Goal: Transaction & Acquisition: Purchase product/service

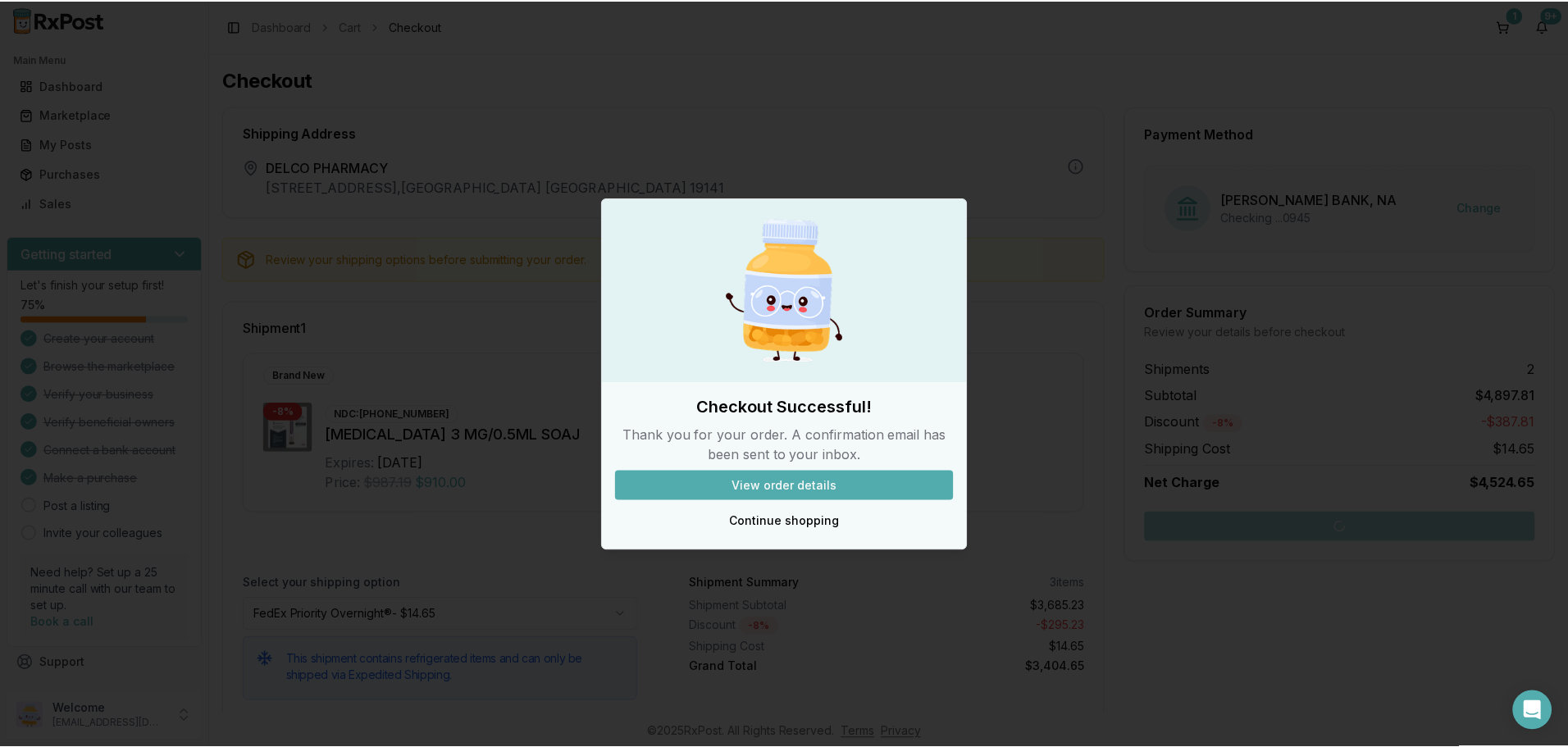
scroll to position [448, 0]
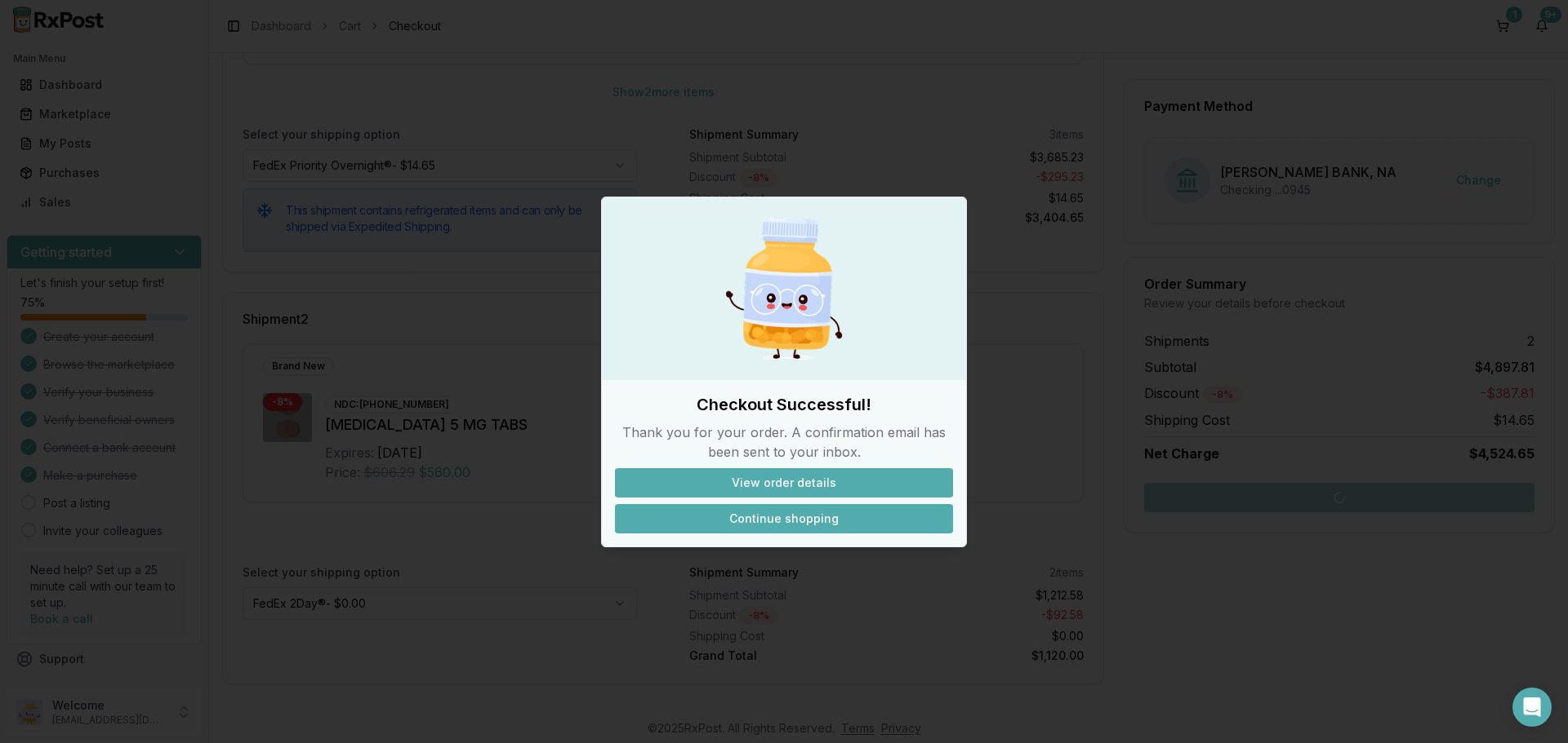
click at [762, 521] on button "Continue shopping" at bounding box center [784, 519] width 338 height 30
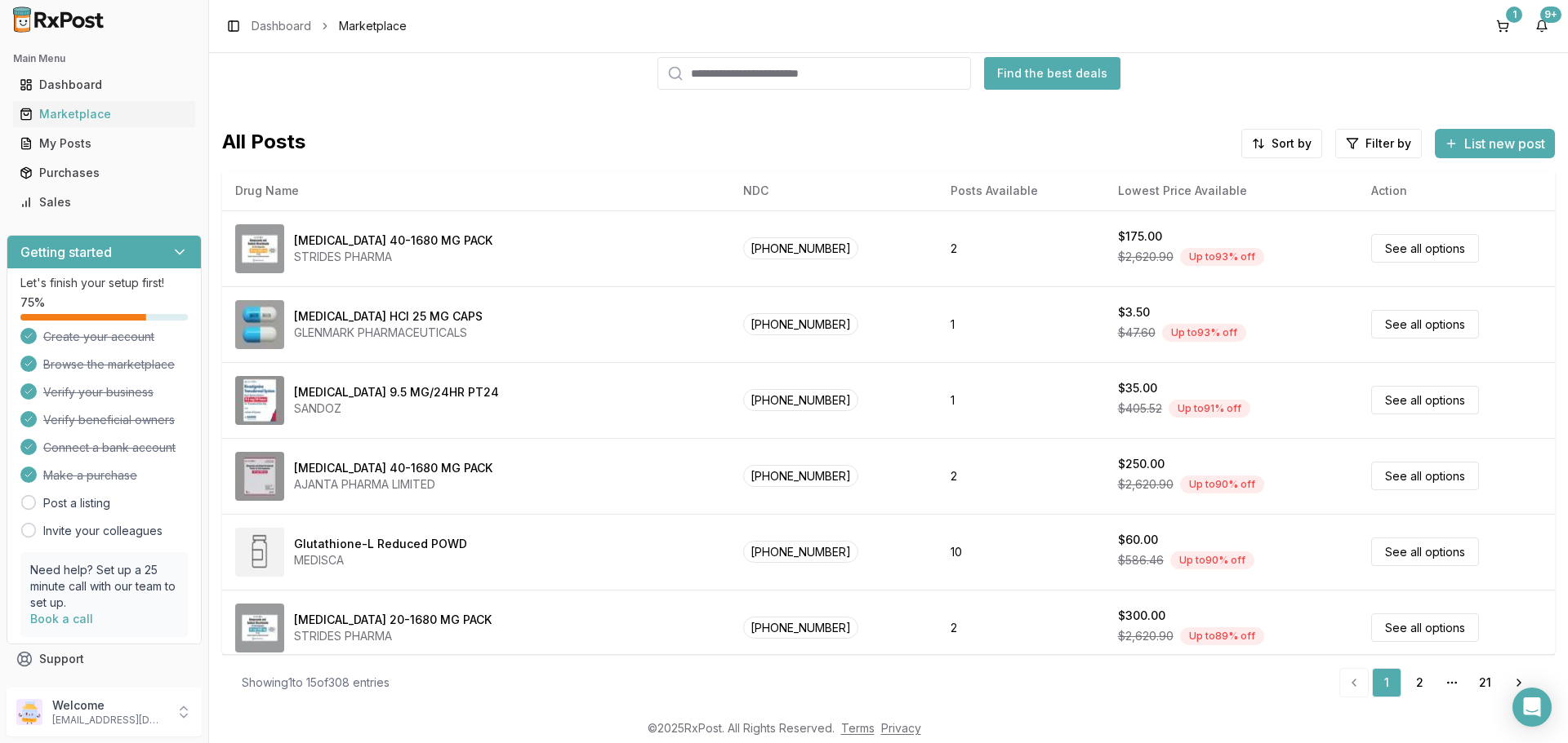
scroll to position [74, 0]
click at [695, 83] on input "search" at bounding box center [810, 72] width 313 height 32
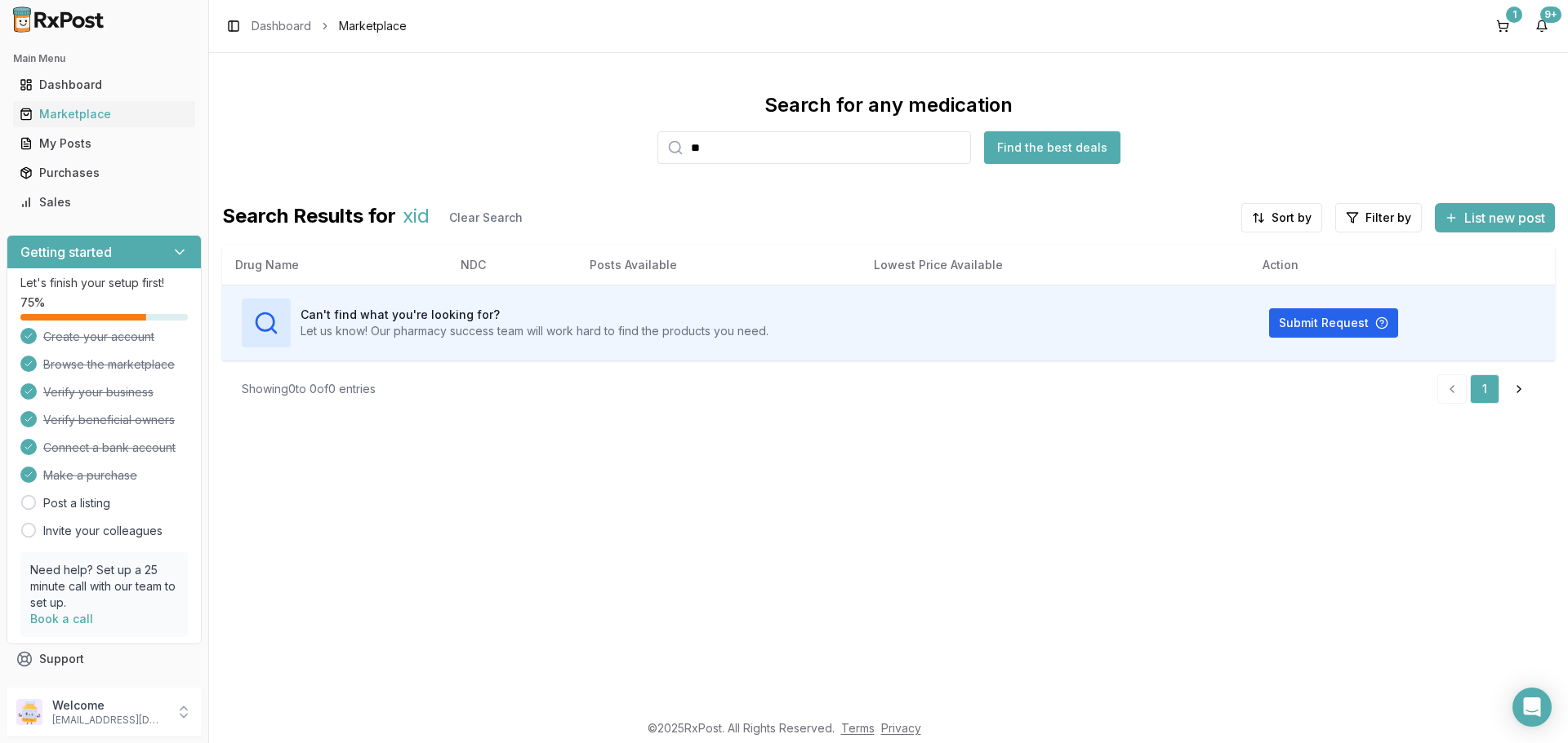
type input "*"
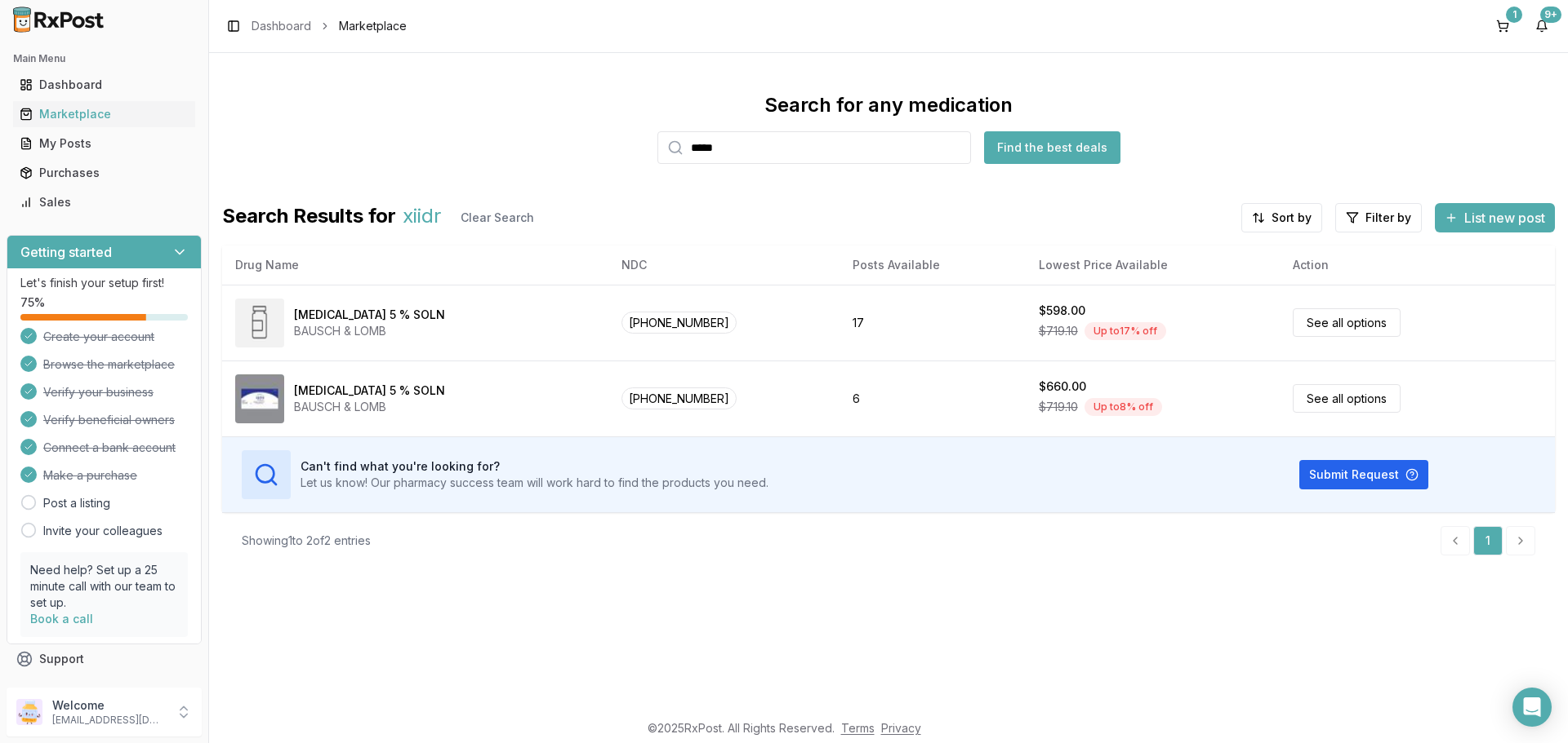
type input "*****"
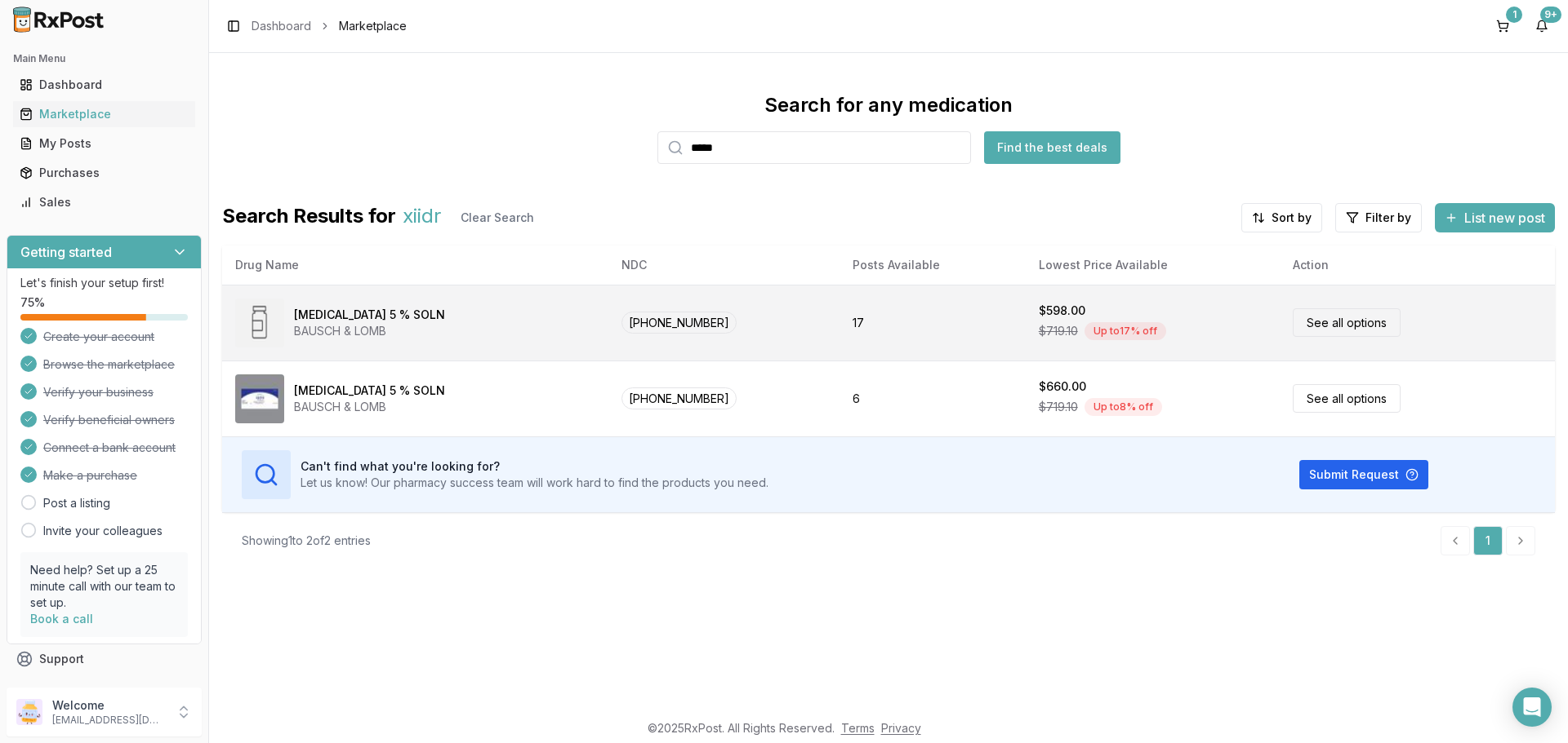
click at [1298, 324] on link "See all options" at bounding box center [1346, 323] width 108 height 29
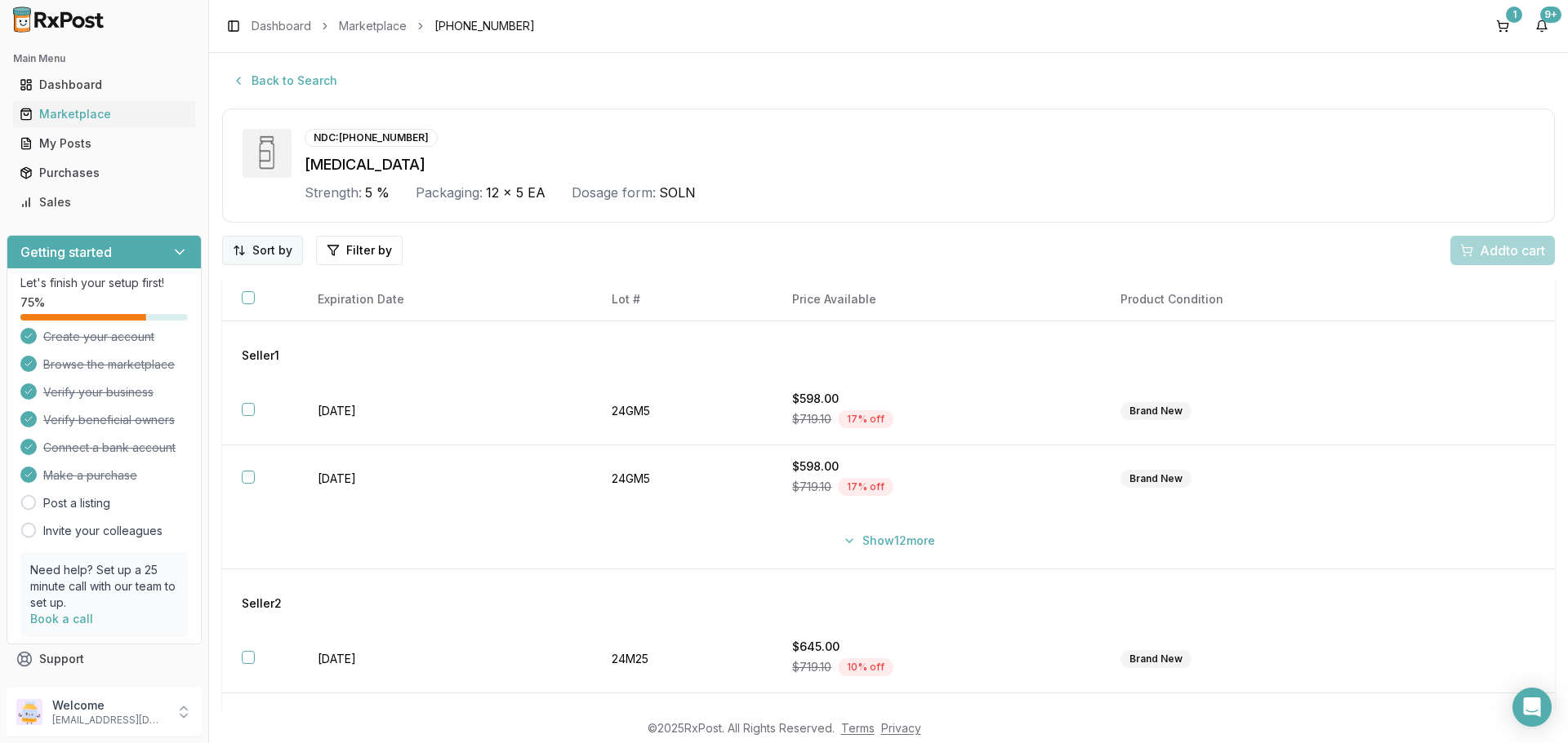
click at [278, 255] on html "Main Menu Dashboard Marketplace My Posts Purchases Sales Getting started Let's …" at bounding box center [784, 372] width 1568 height 743
click at [241, 308] on div "Price (Low to High)" at bounding box center [221, 311] width 155 height 26
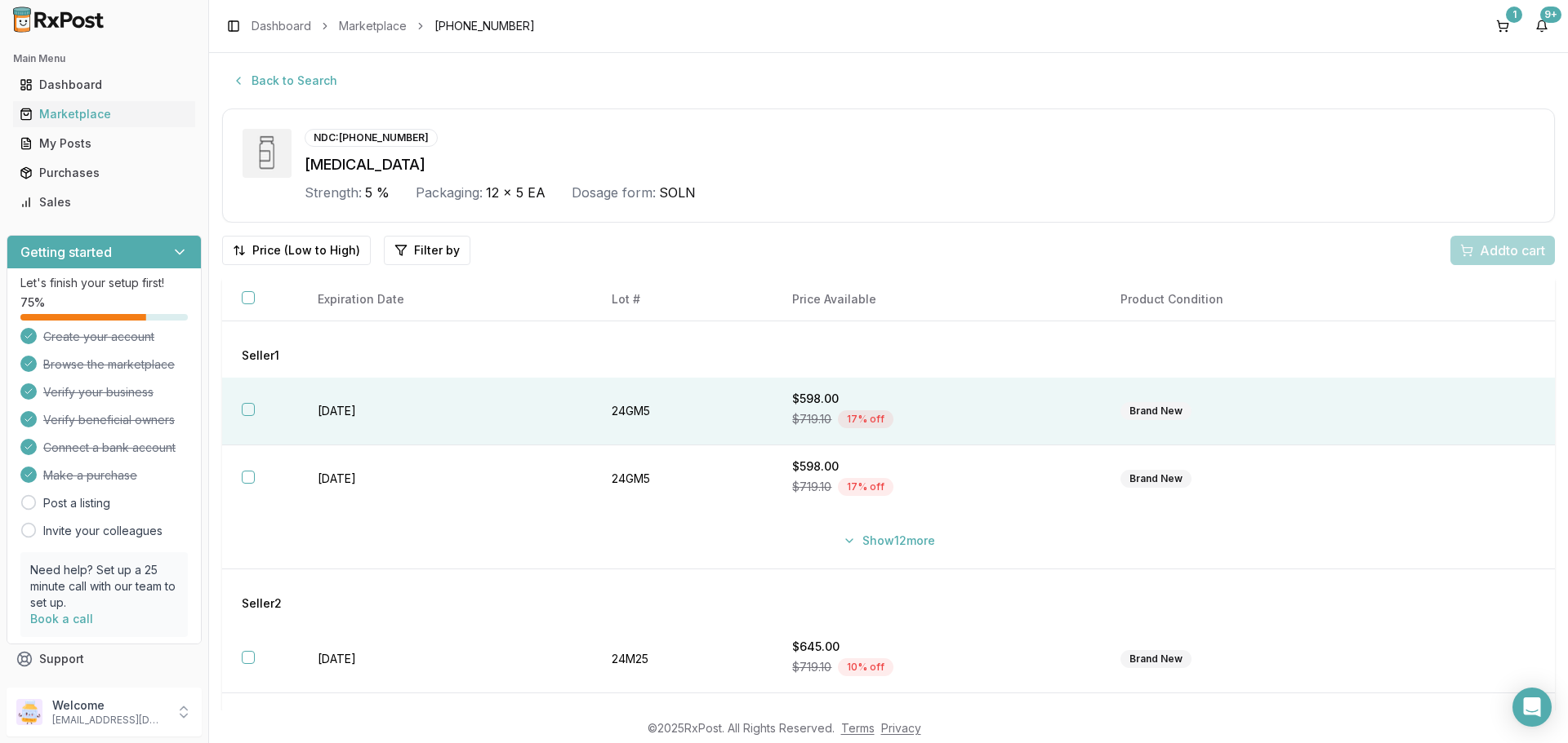
click at [251, 412] on button "button" at bounding box center [248, 409] width 13 height 13
click at [1502, 250] on span "Add 1 to cart" at bounding box center [1509, 250] width 71 height 19
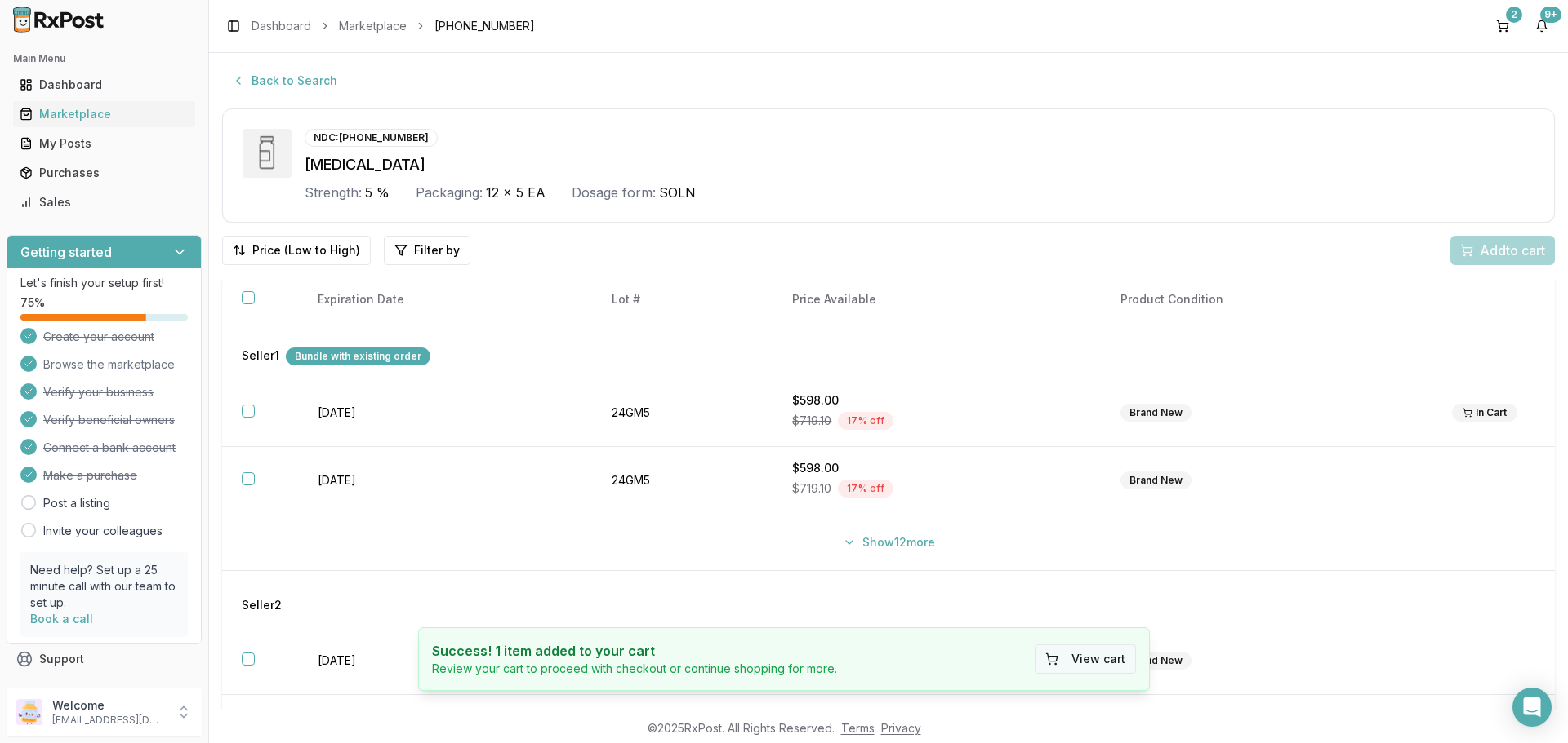
click at [1098, 667] on button "View cart" at bounding box center [1085, 659] width 101 height 30
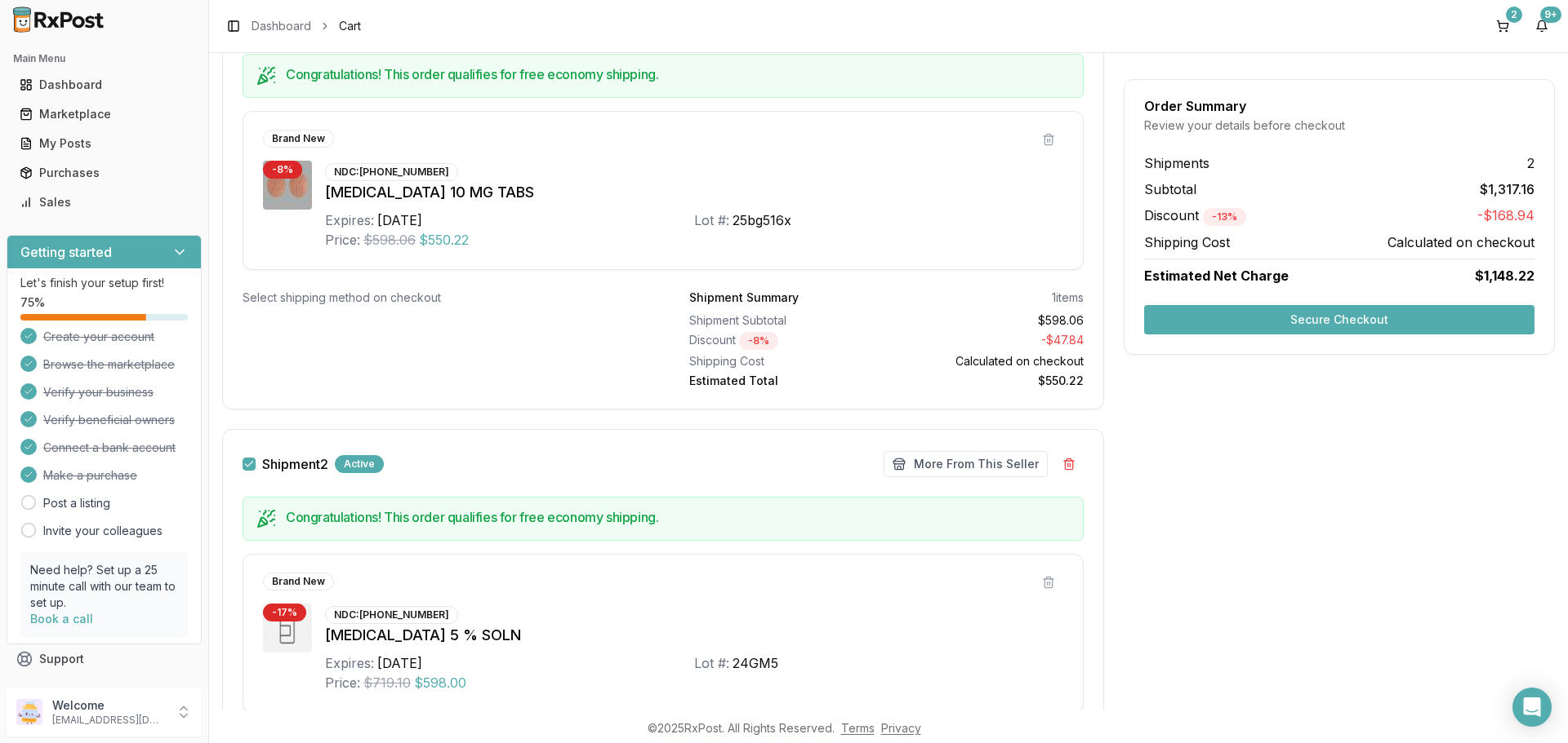
scroll to position [183, 0]
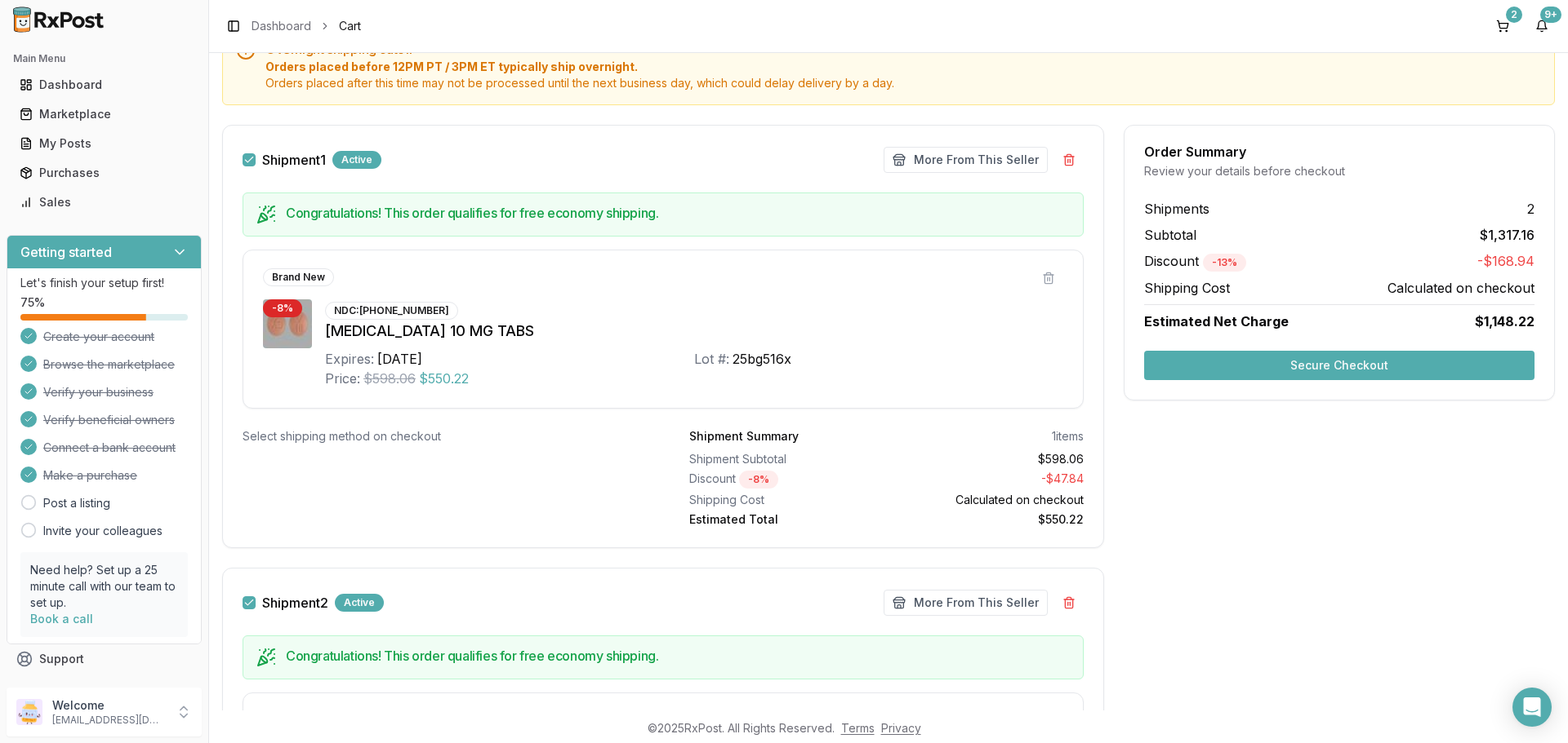
click at [250, 160] on button "Shipment 1" at bounding box center [249, 160] width 13 height 13
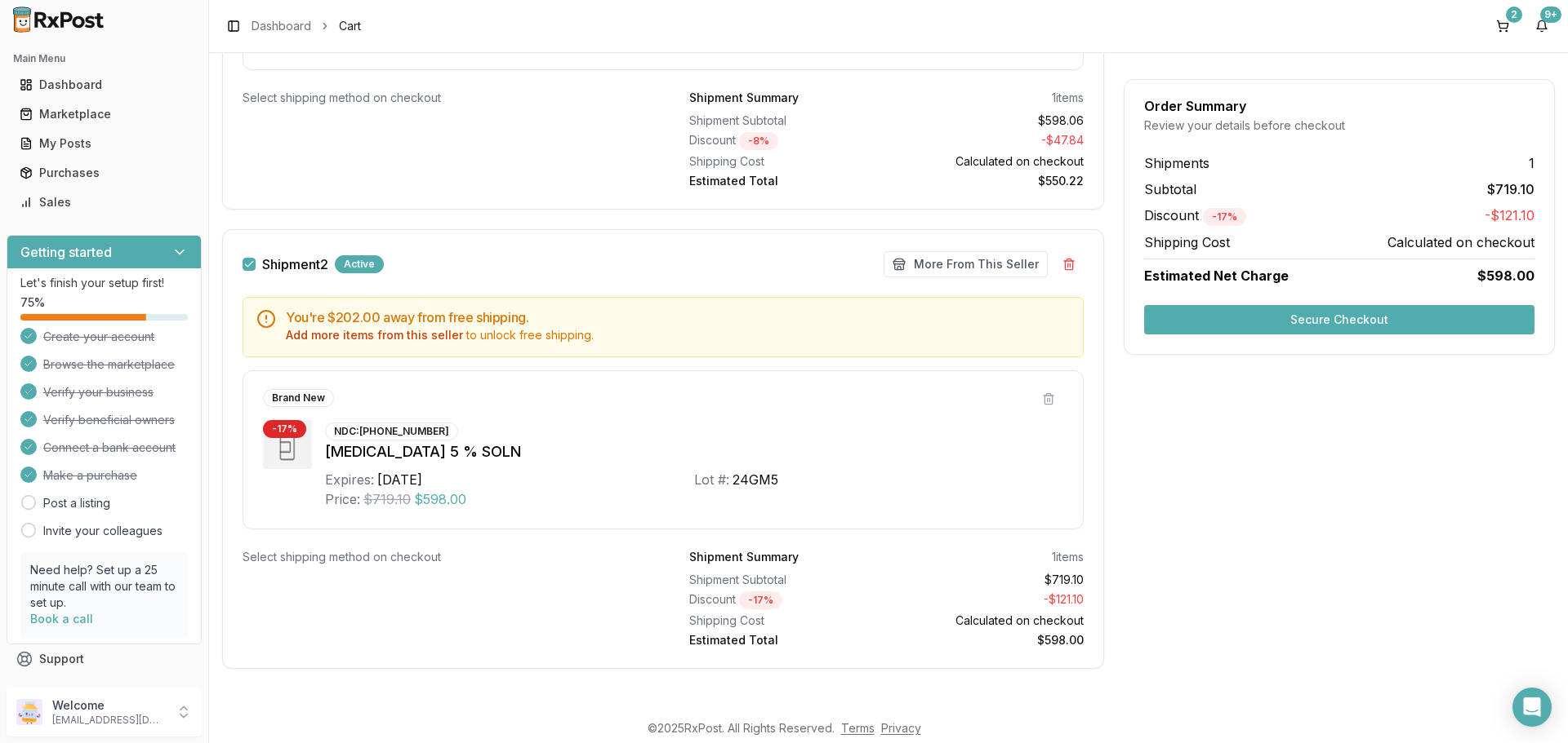
scroll to position [542, 0]
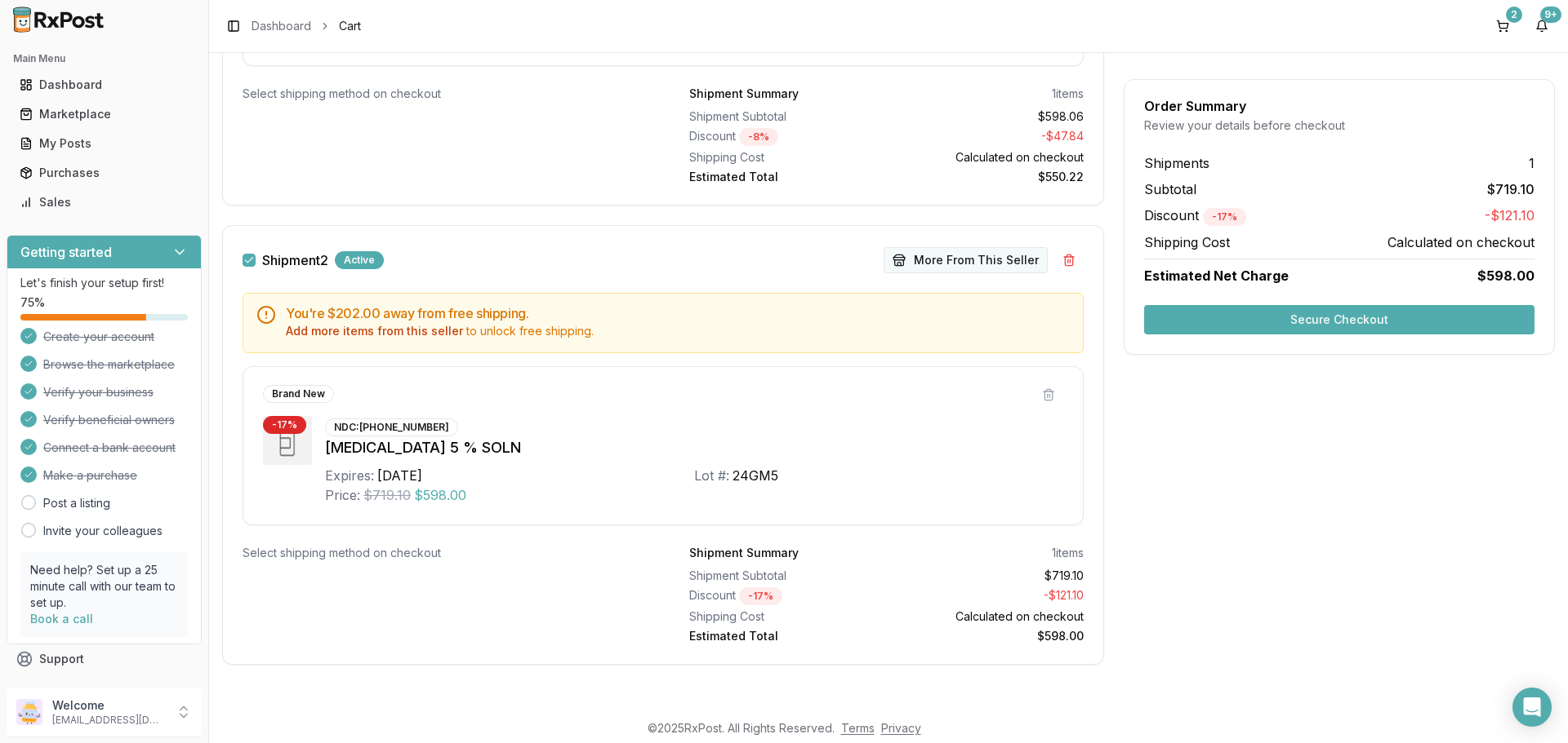
click at [948, 263] on button "More From This Seller" at bounding box center [965, 261] width 164 height 26
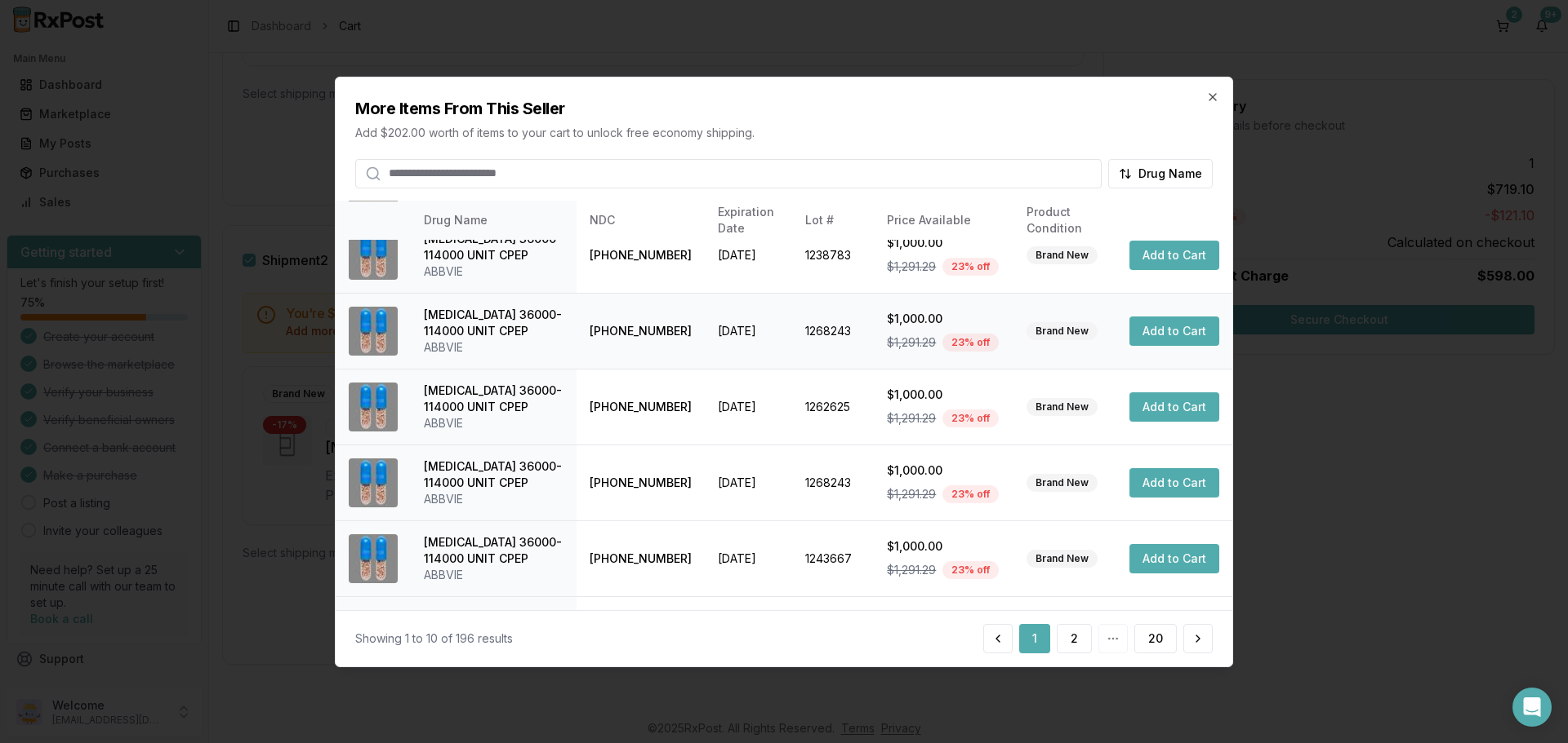
scroll to position [388, 0]
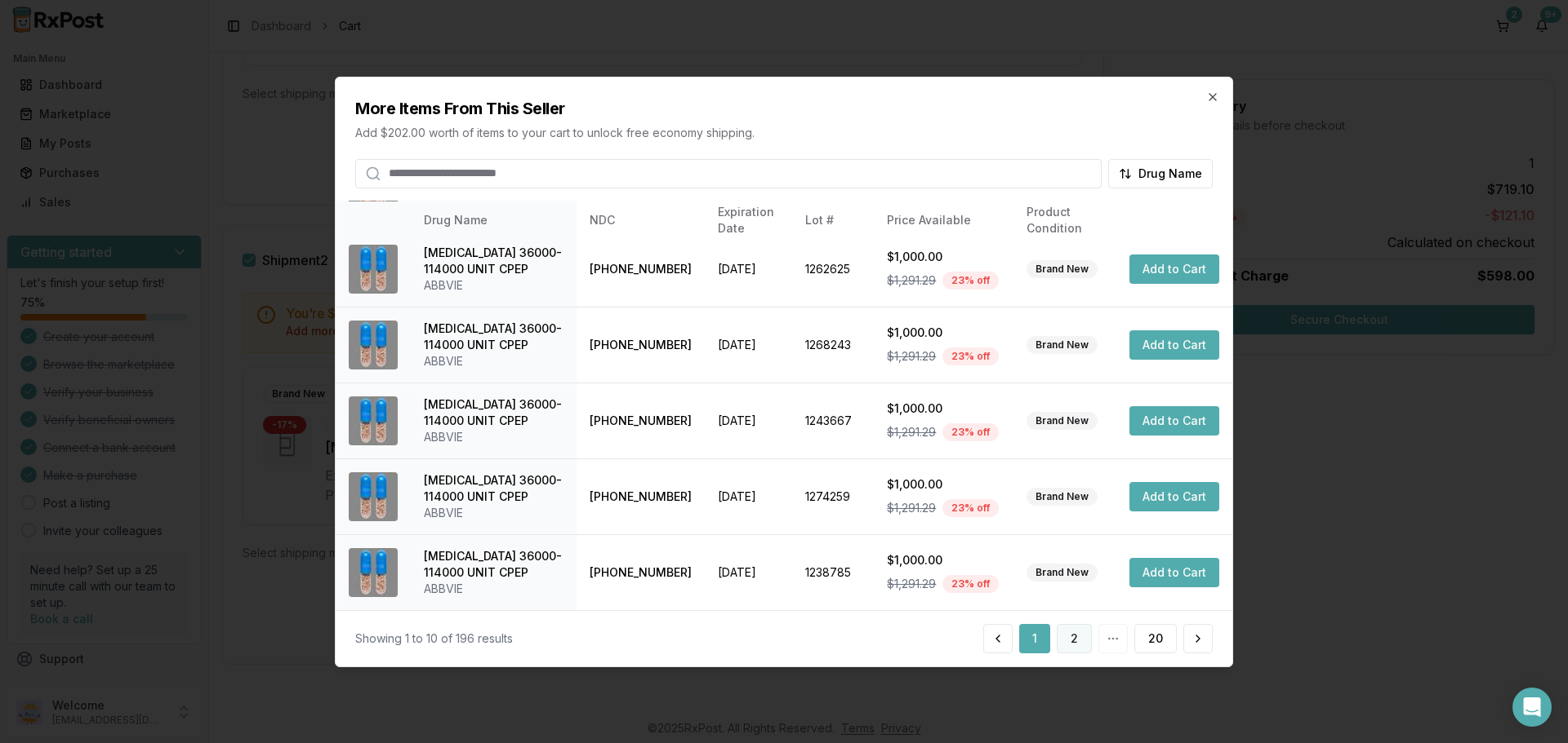
click at [1078, 646] on button "2" at bounding box center [1074, 639] width 35 height 30
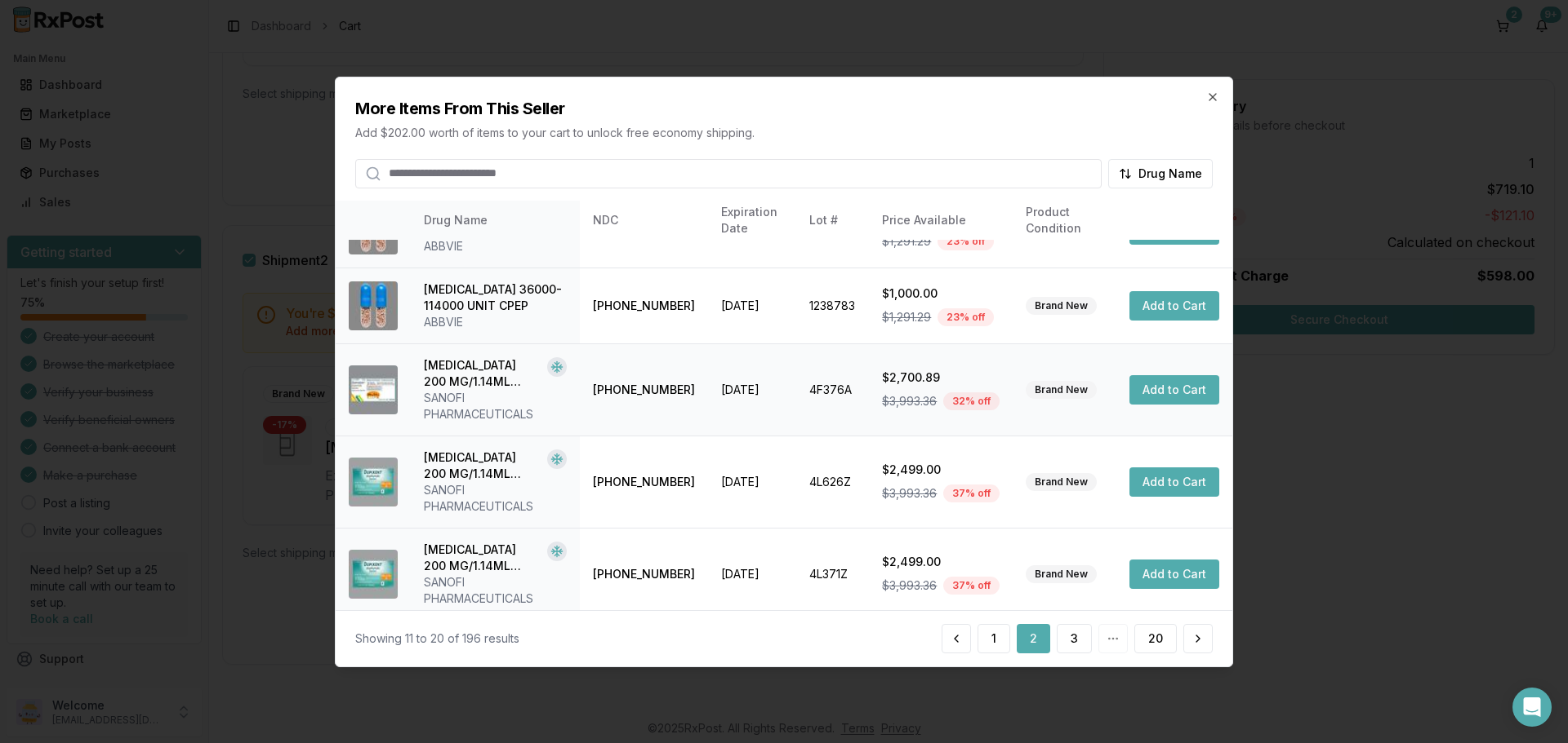
scroll to position [438, 0]
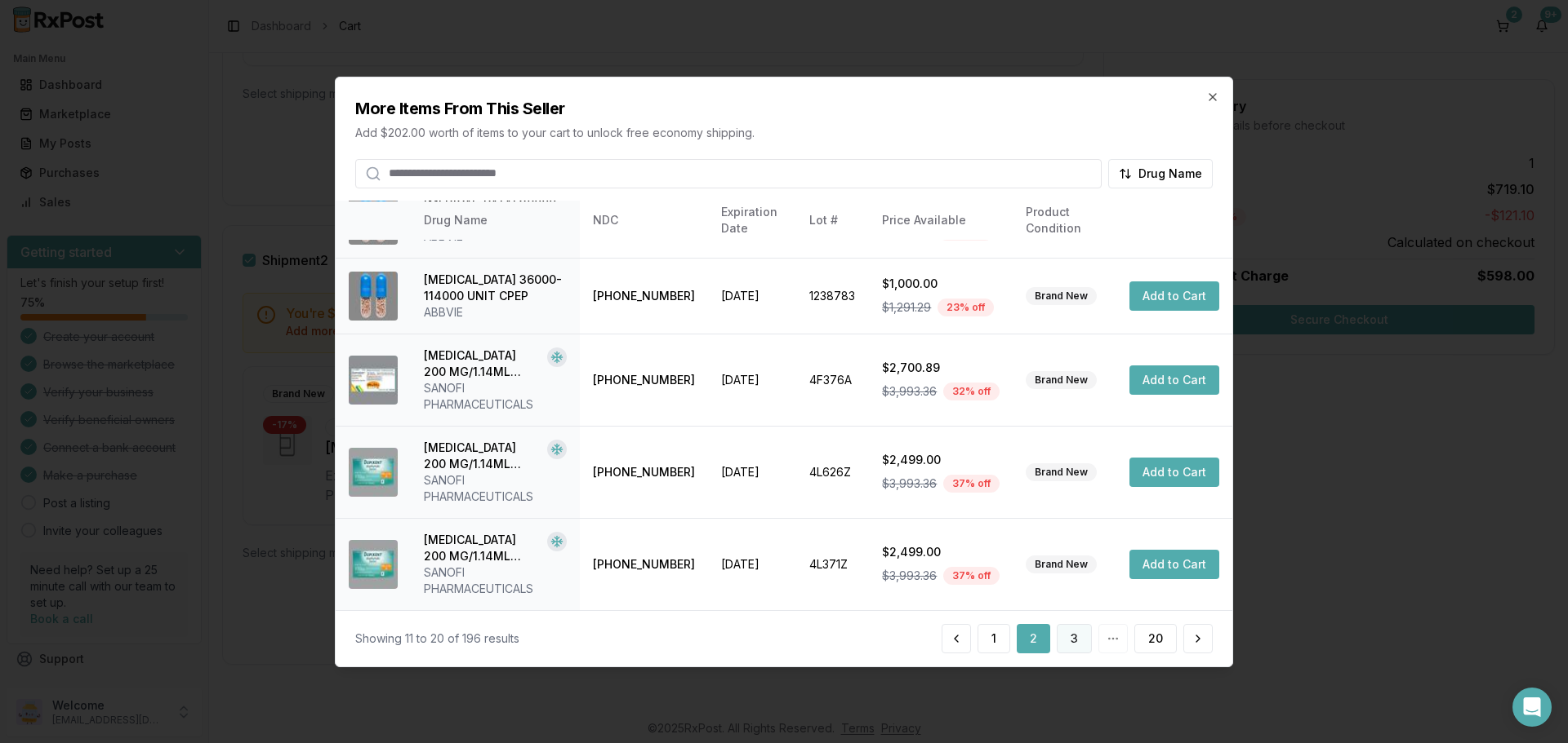
click at [1073, 638] on button "3" at bounding box center [1074, 639] width 35 height 30
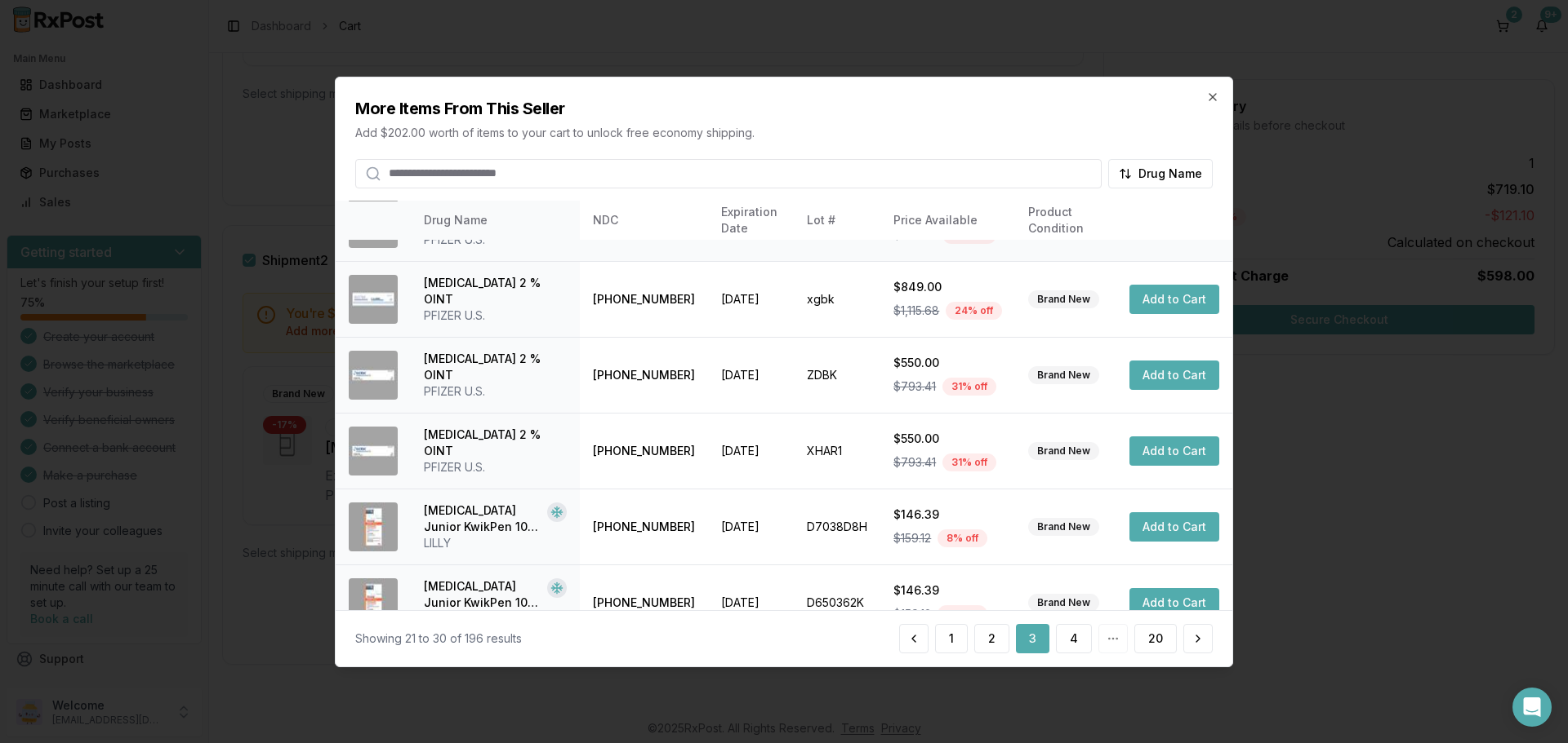
scroll to position [388, 0]
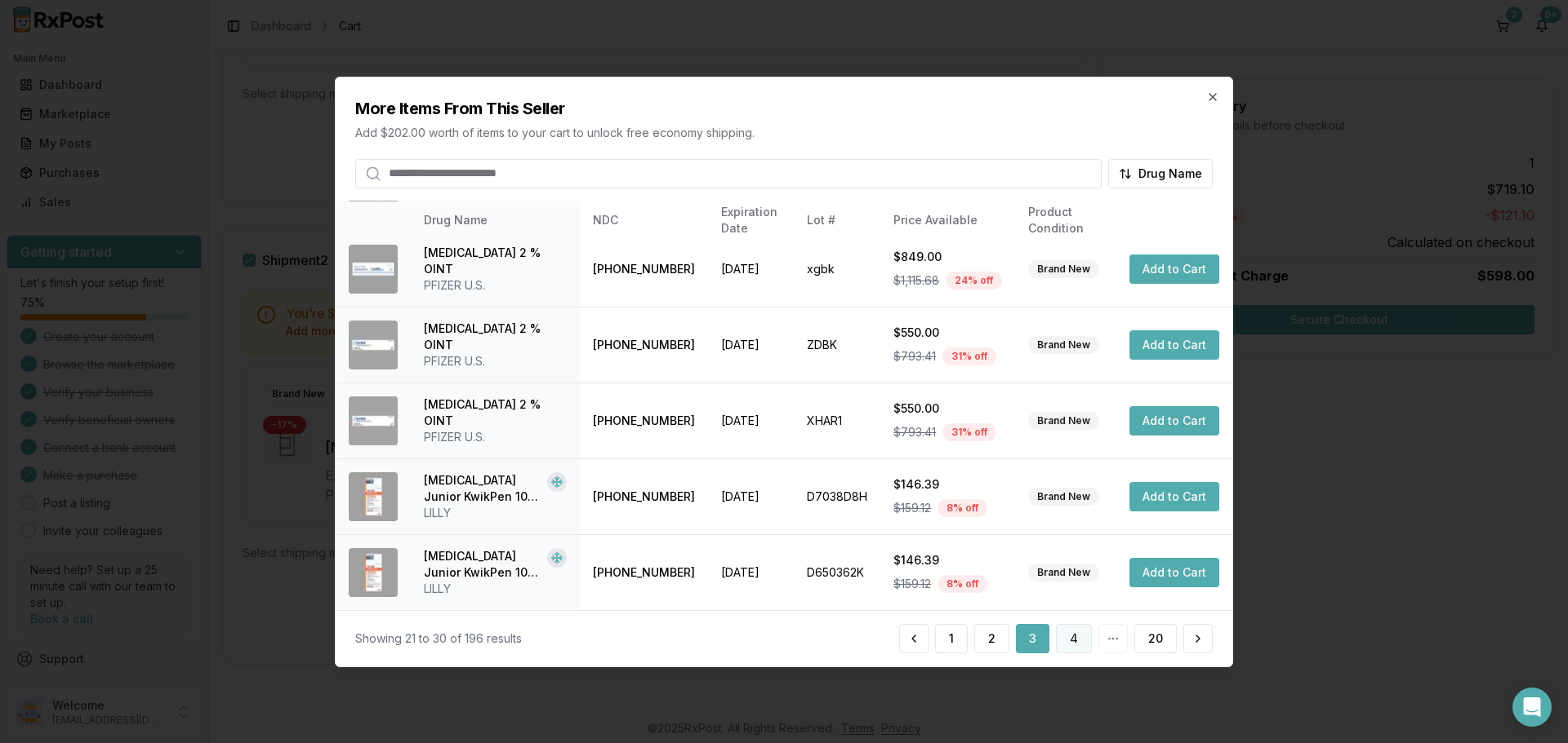
click at [1068, 642] on button "4" at bounding box center [1073, 639] width 36 height 30
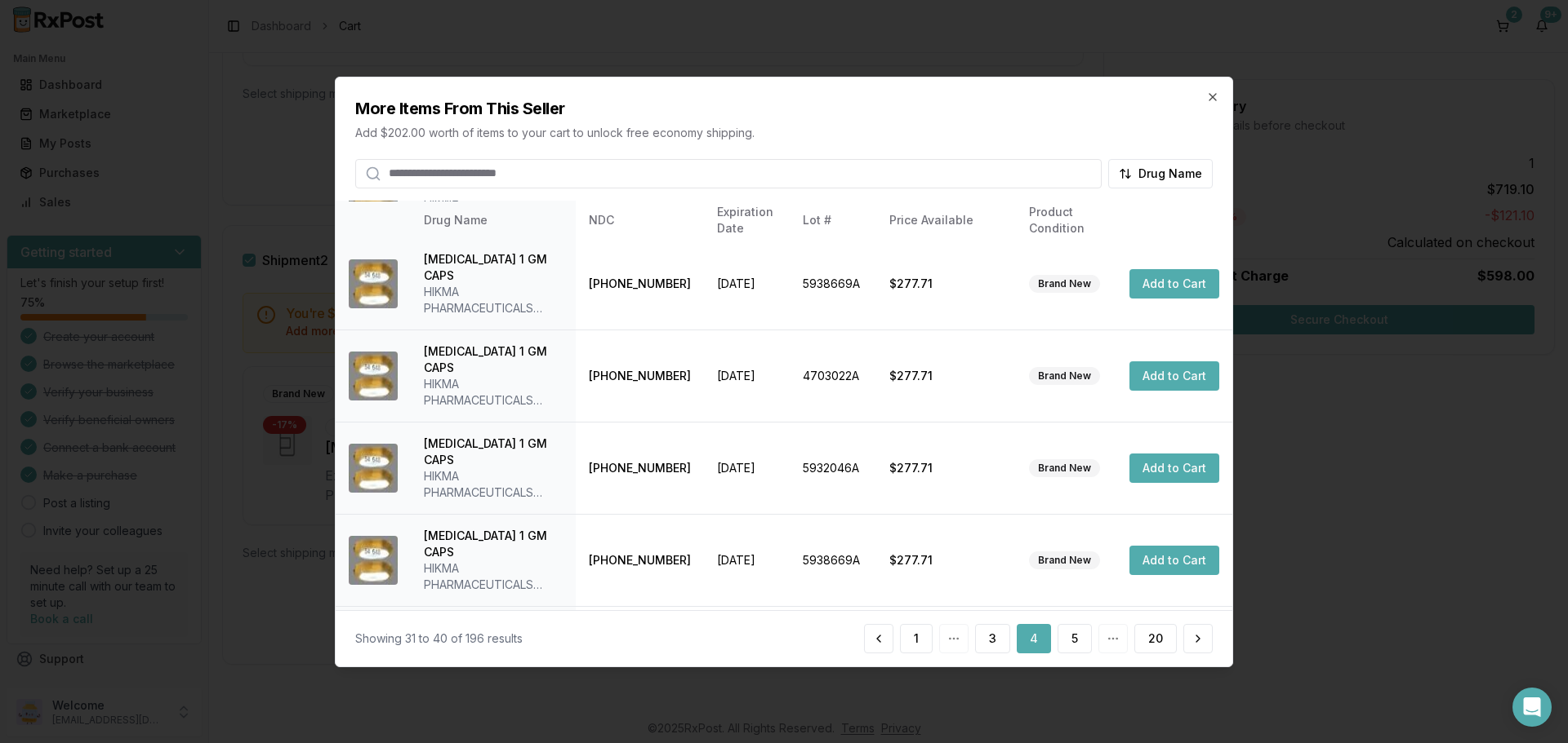
scroll to position [519, 0]
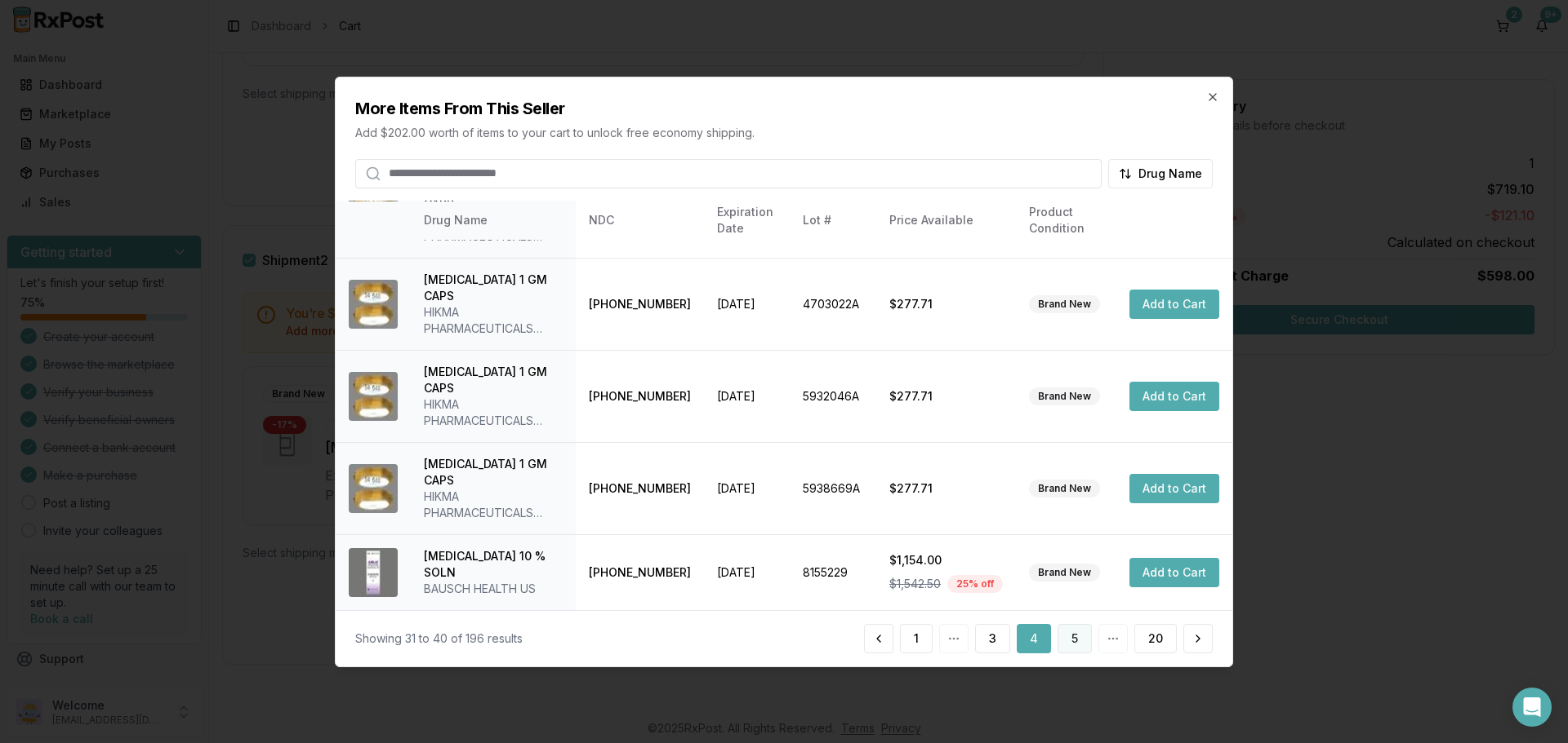
click at [1068, 652] on button "5" at bounding box center [1074, 639] width 34 height 30
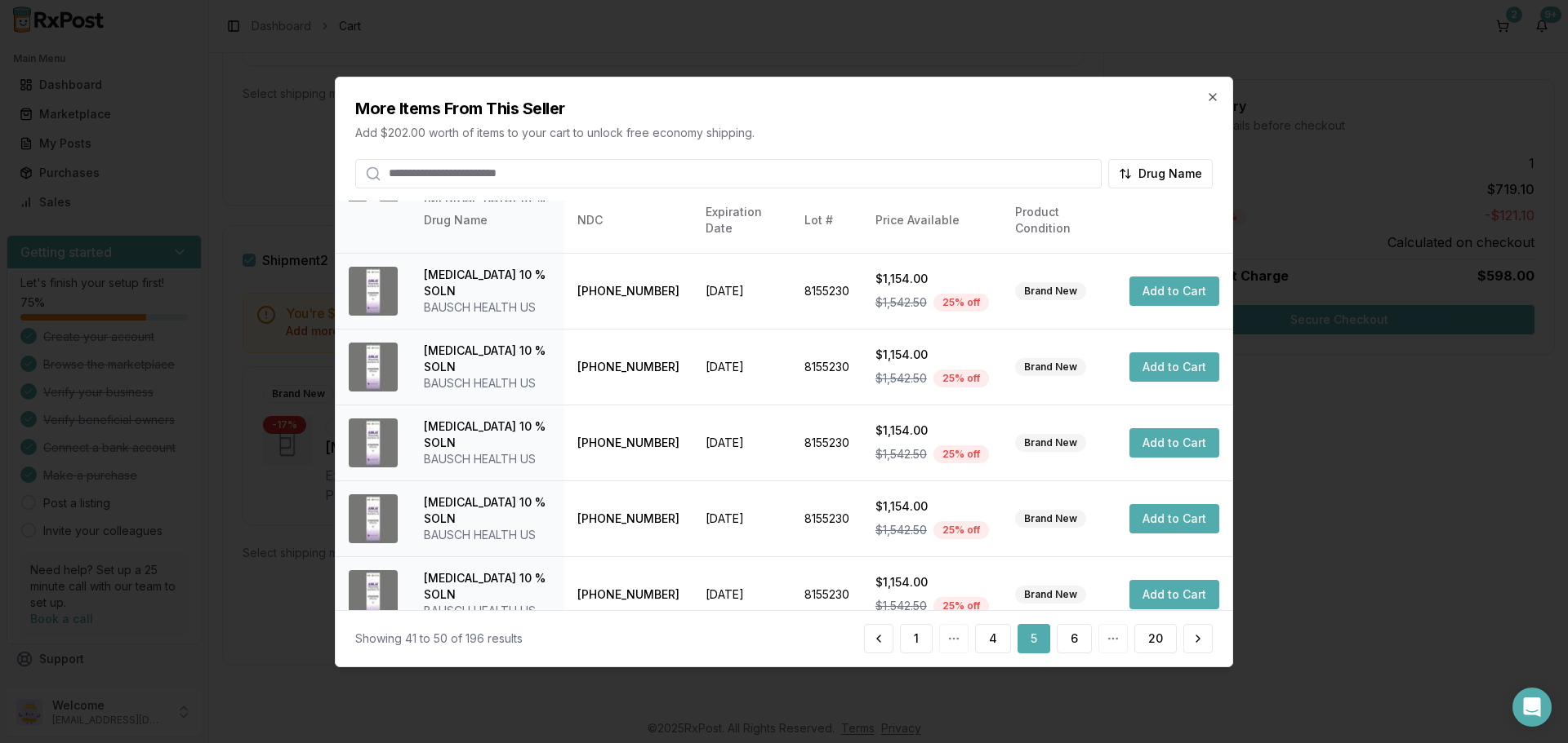
scroll to position [388, 0]
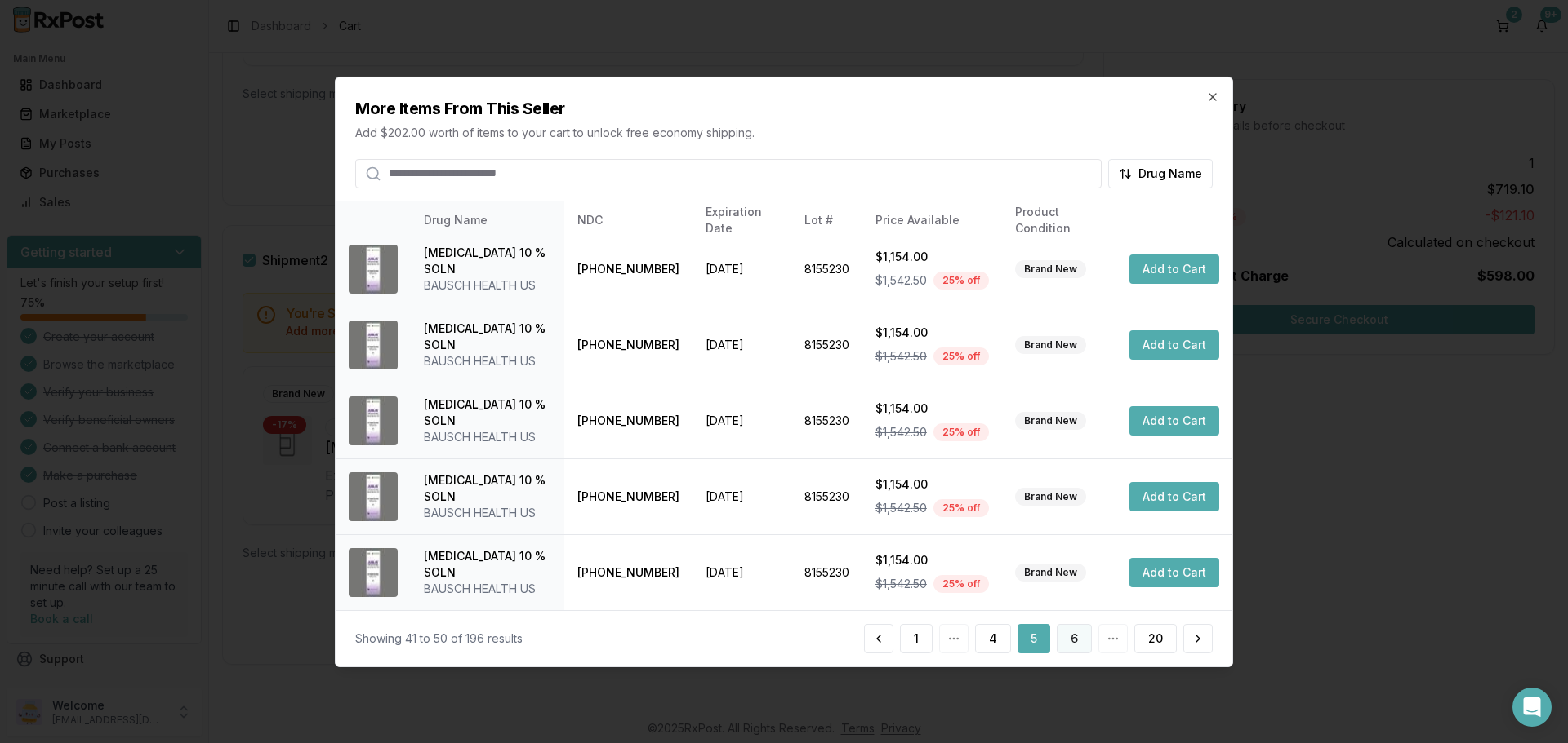
click at [1070, 640] on button "6" at bounding box center [1074, 639] width 35 height 30
click at [1068, 636] on button "7" at bounding box center [1074, 639] width 35 height 30
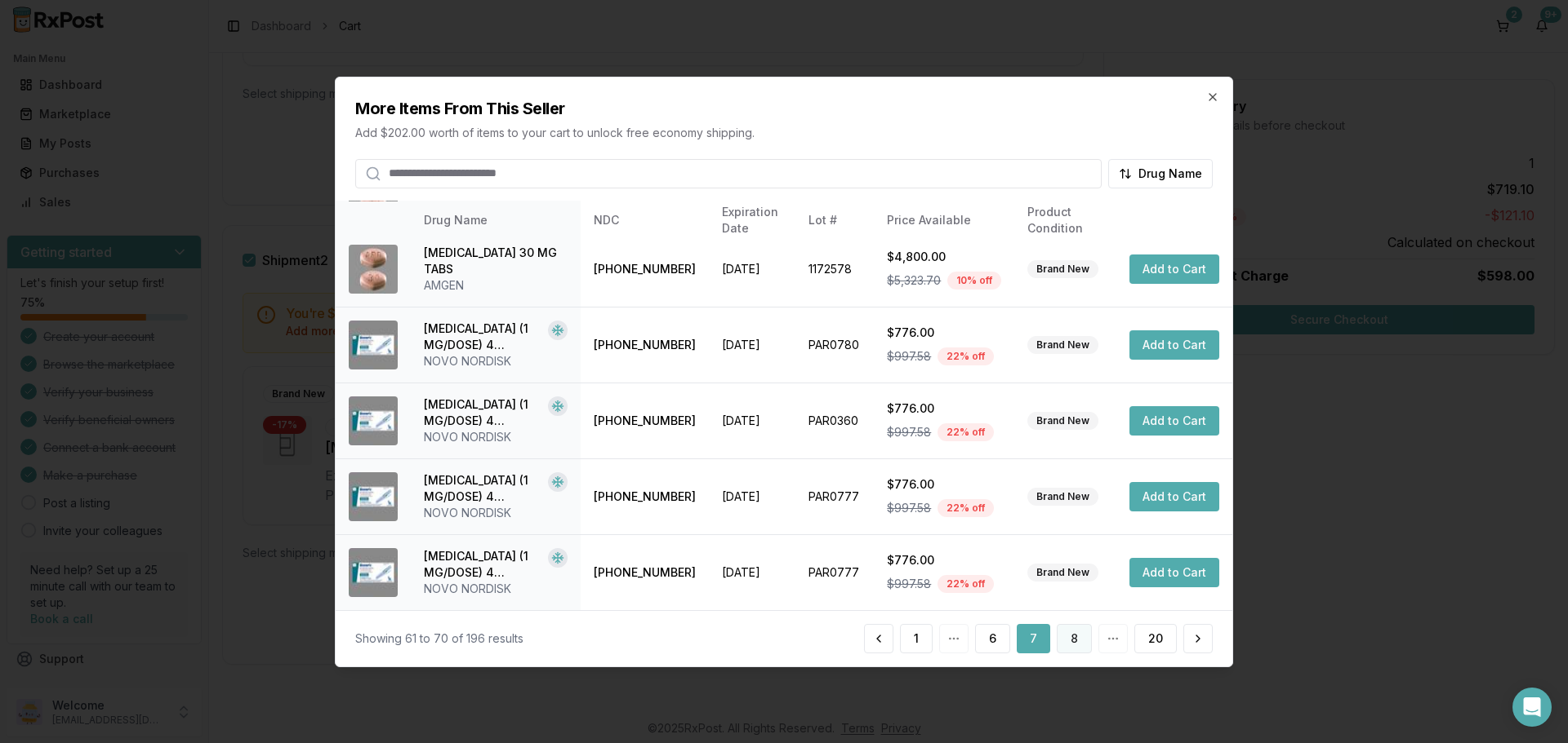
click at [1082, 636] on button "8" at bounding box center [1074, 639] width 35 height 30
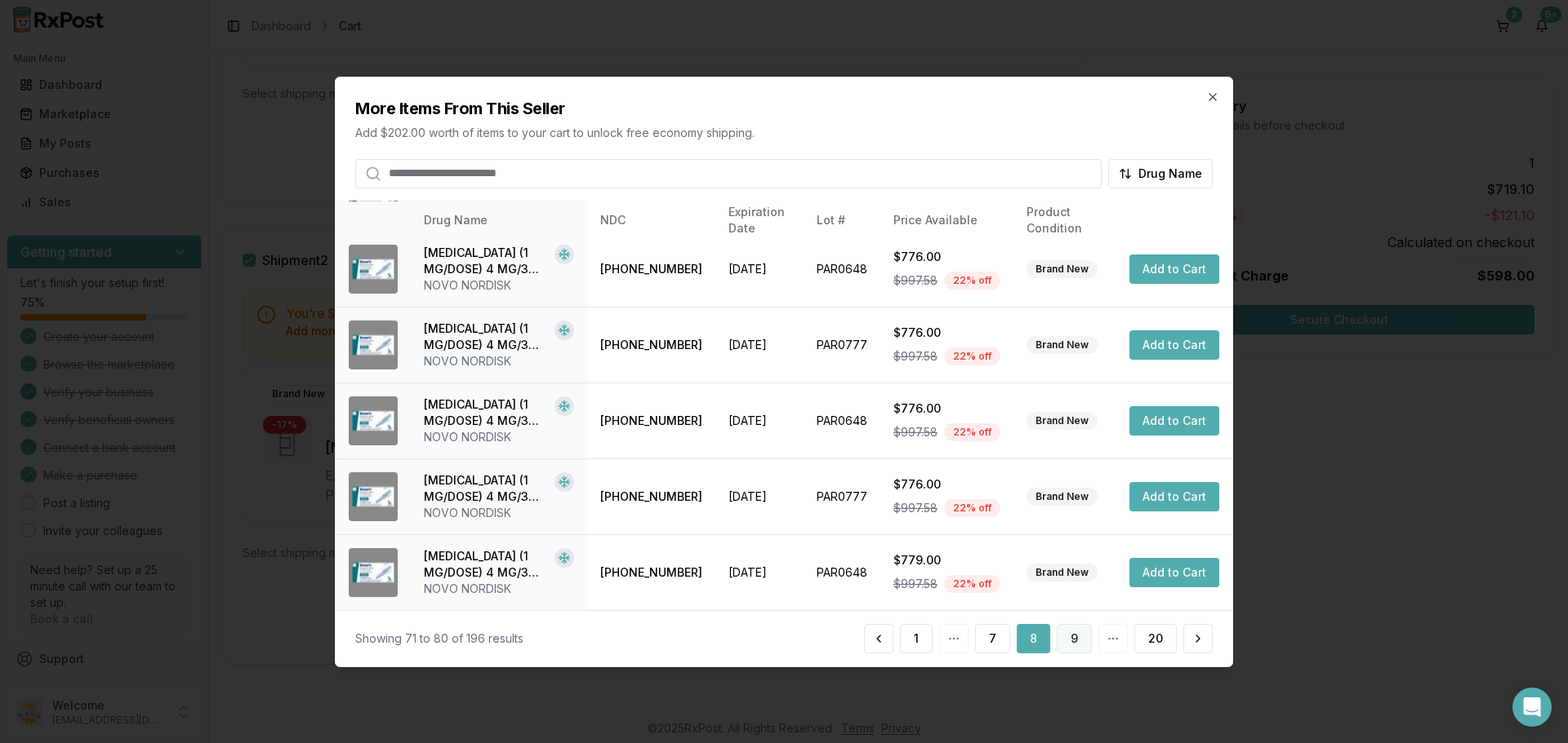
click at [1068, 637] on button "9" at bounding box center [1074, 639] width 35 height 30
click at [1076, 639] on button "10" at bounding box center [1072, 639] width 40 height 30
click at [1061, 635] on button "11" at bounding box center [1072, 639] width 38 height 30
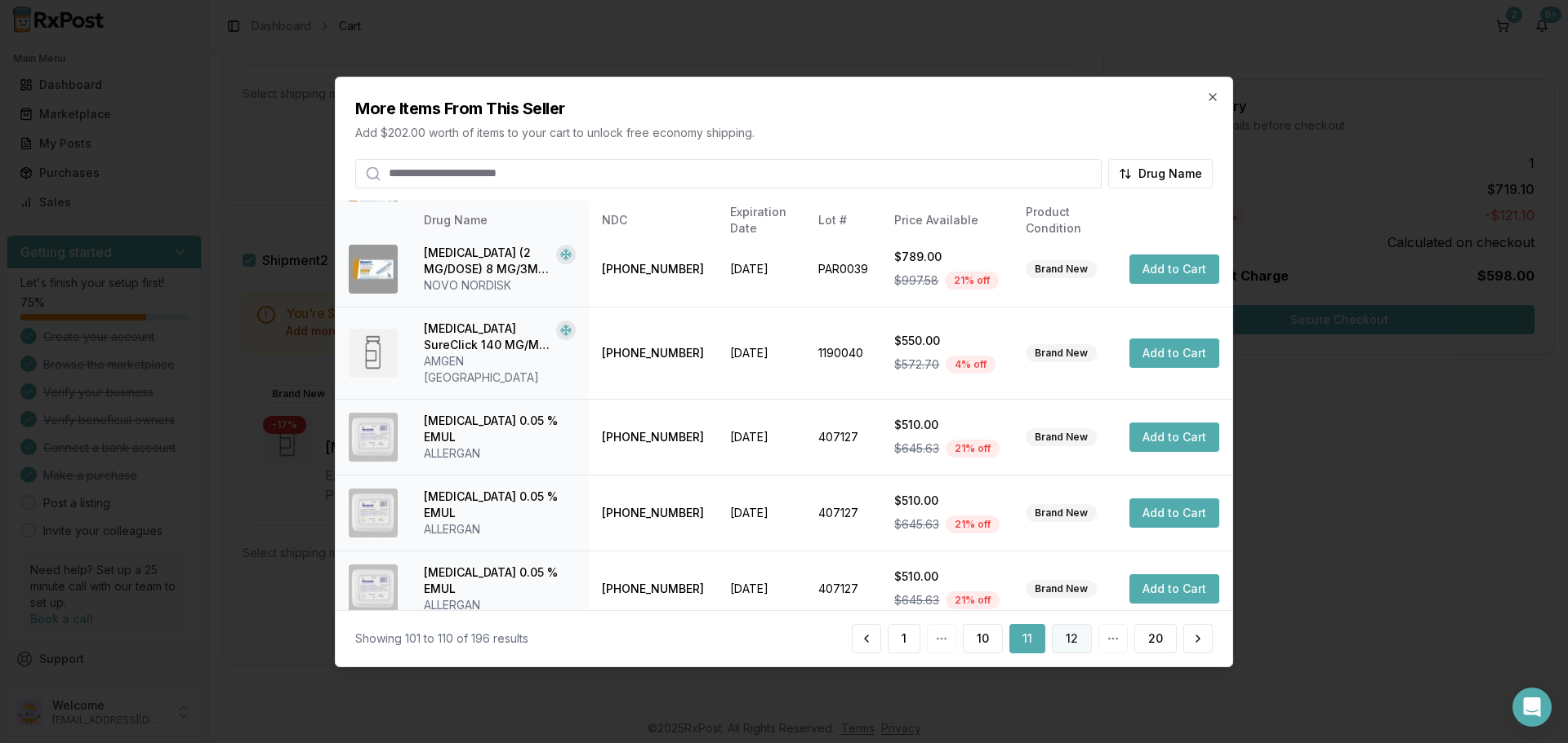
click at [1082, 638] on button "12" at bounding box center [1072, 639] width 40 height 30
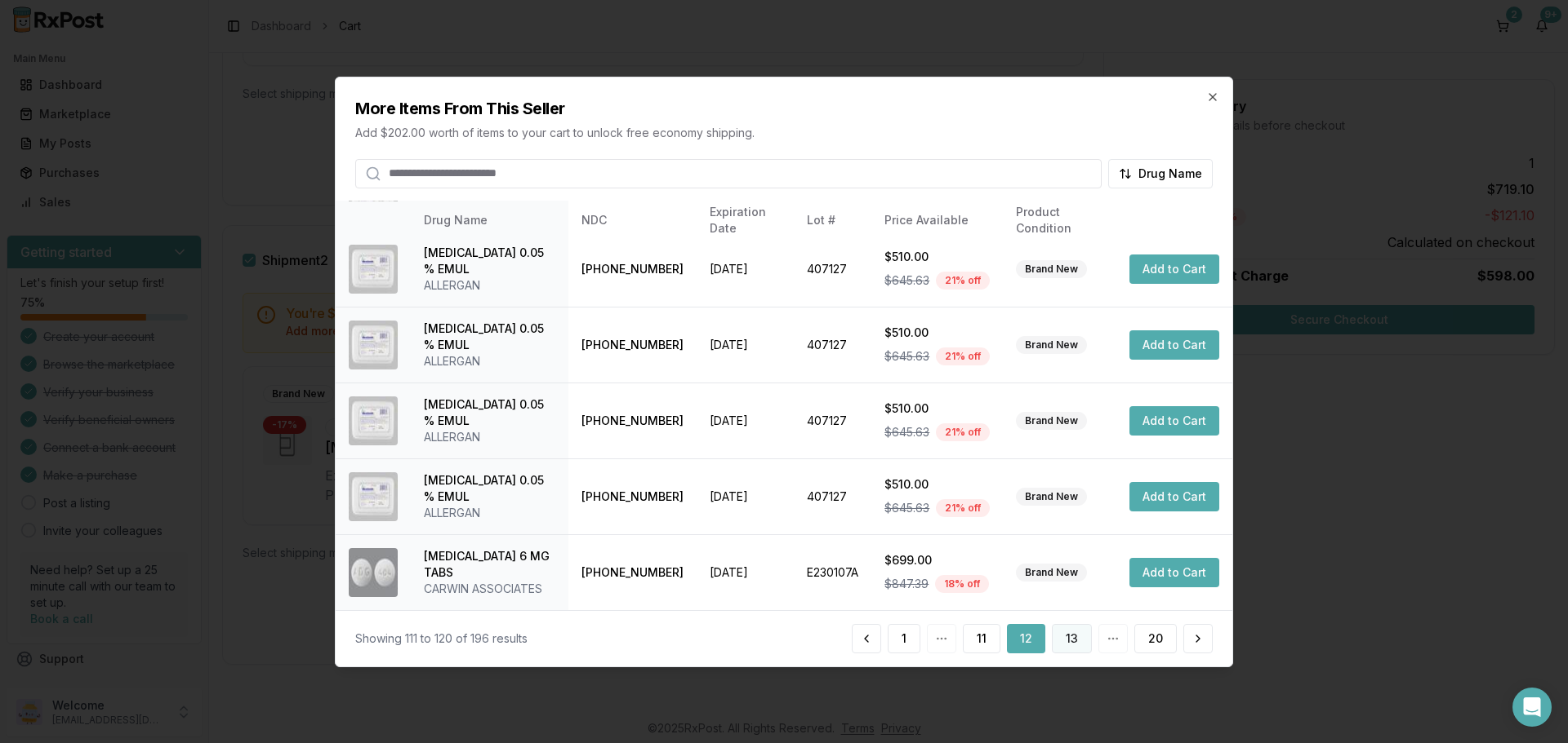
click at [1075, 639] on button "13" at bounding box center [1072, 639] width 40 height 30
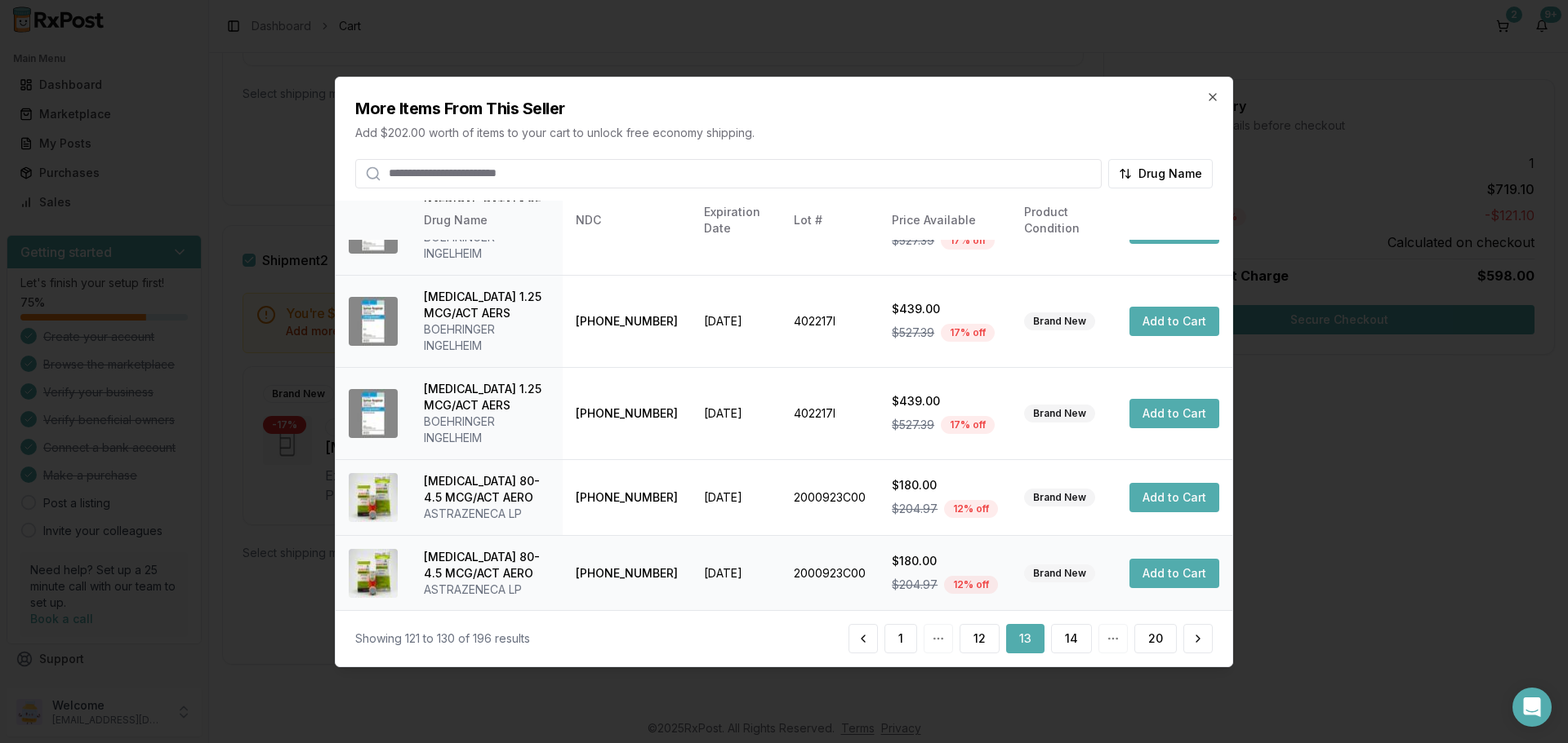
scroll to position [470, 0]
click at [1073, 635] on button "14" at bounding box center [1071, 639] width 41 height 30
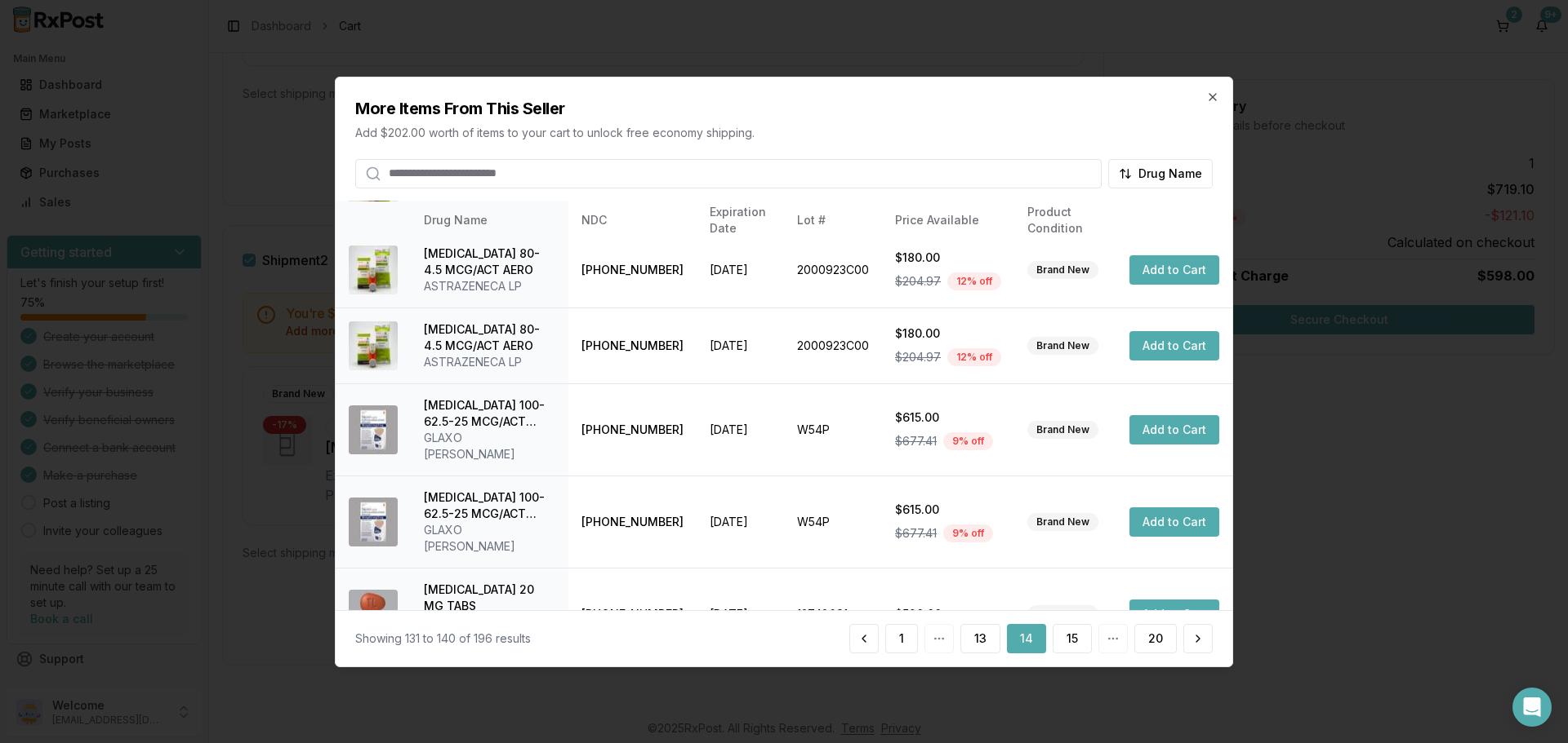
scroll to position [388, 0]
click at [1069, 640] on button "15" at bounding box center [1072, 639] width 39 height 30
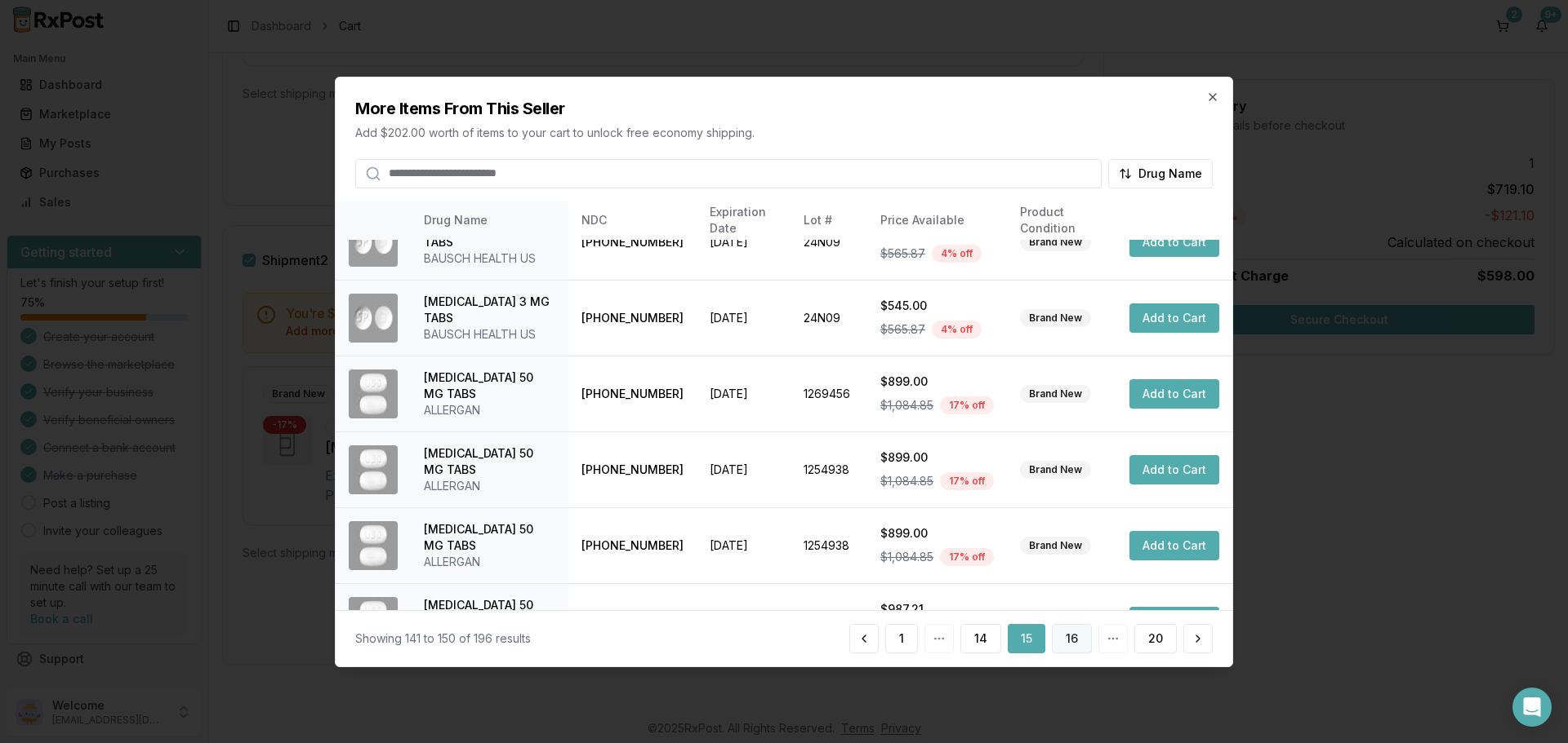
click at [1084, 637] on button "16" at bounding box center [1072, 639] width 40 height 30
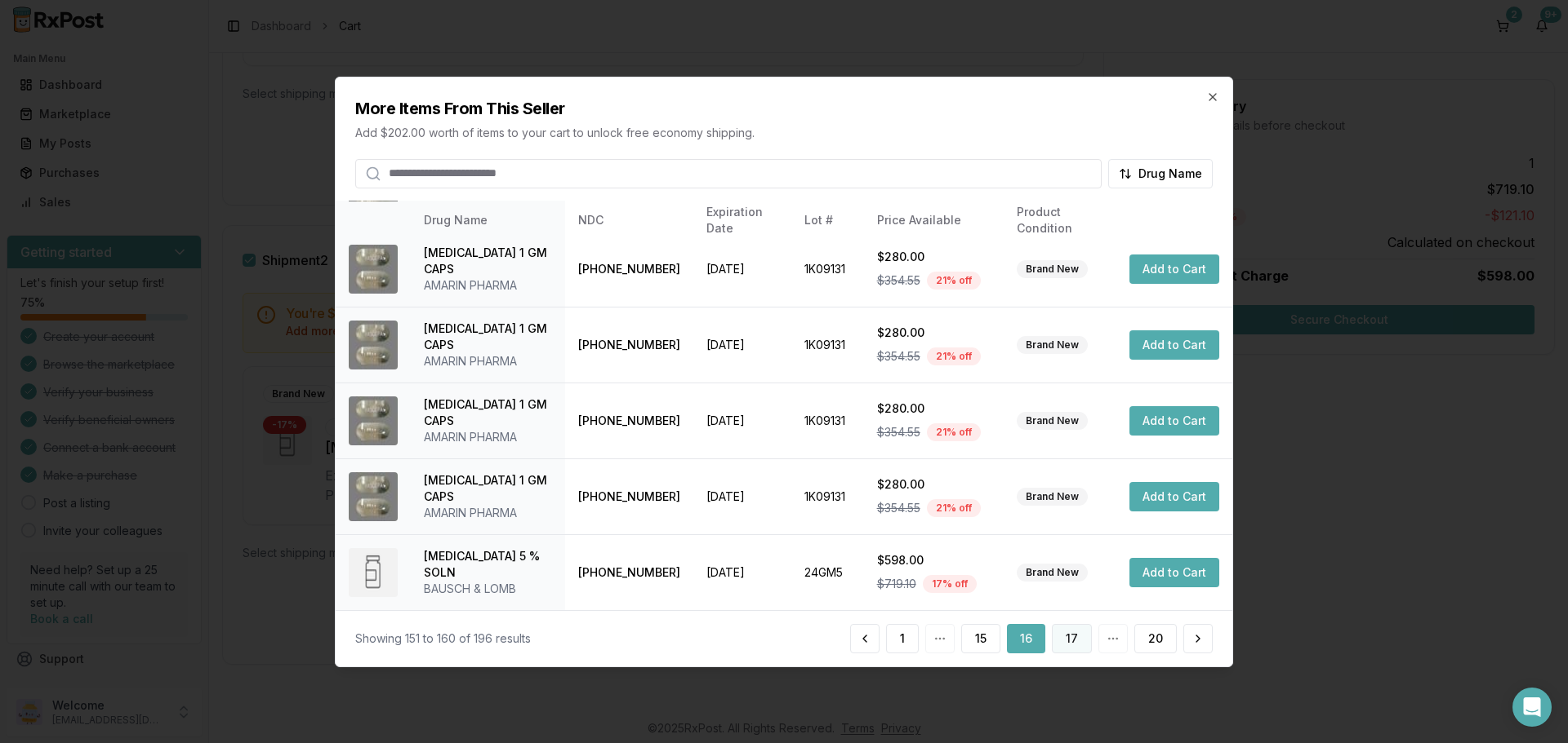
click at [1073, 643] on button "17" at bounding box center [1072, 639] width 40 height 30
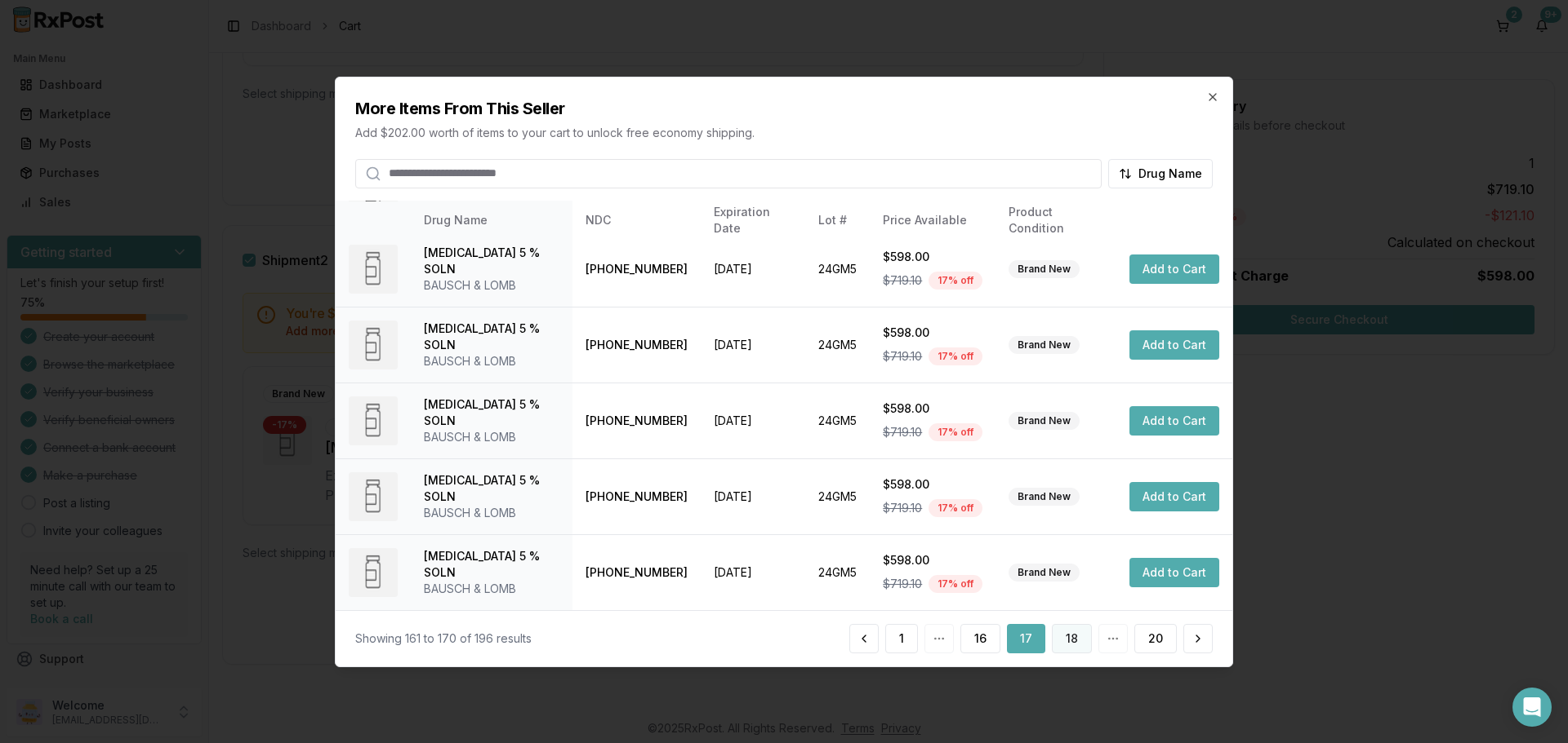
click at [1071, 638] on button "18" at bounding box center [1072, 639] width 40 height 30
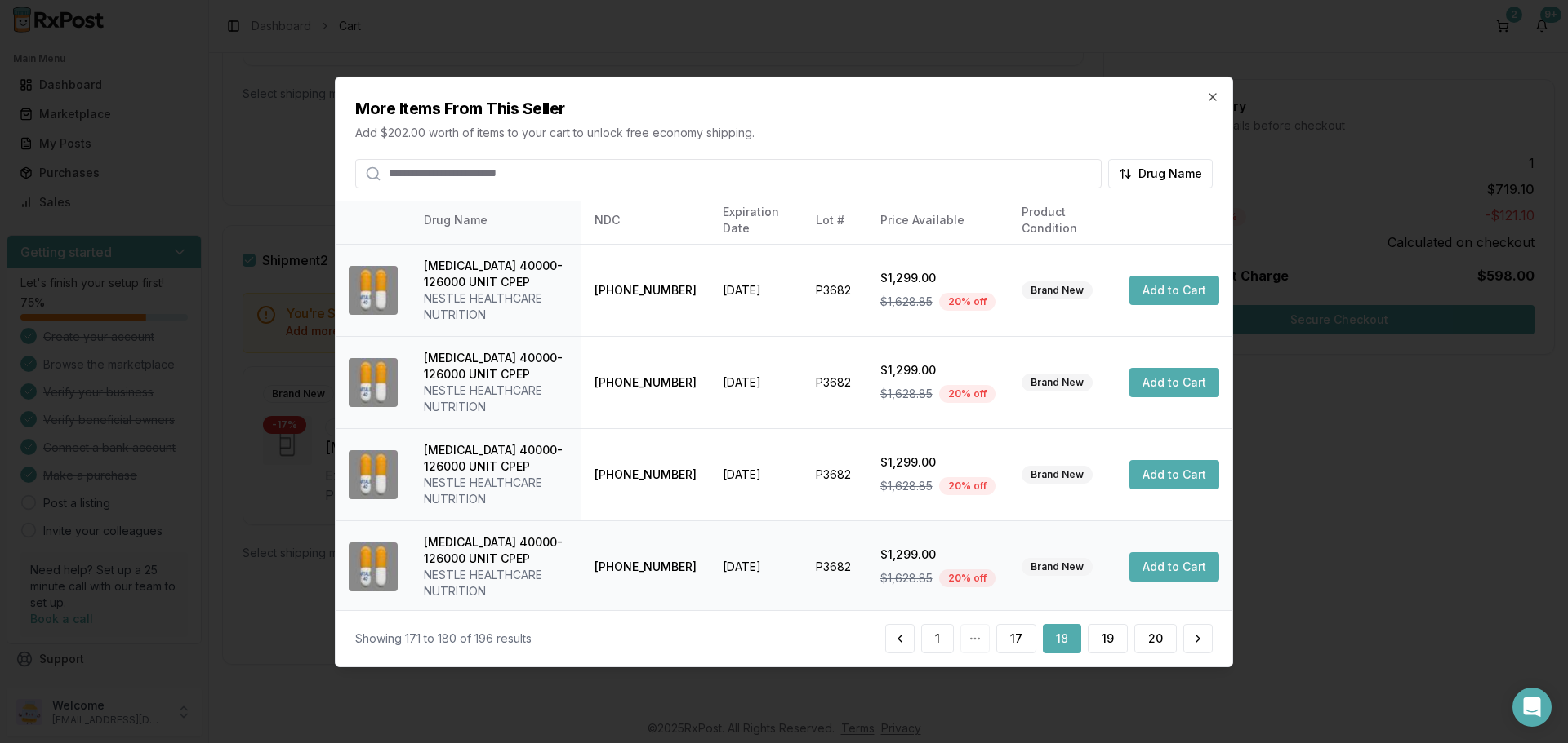
scroll to position [502, 0]
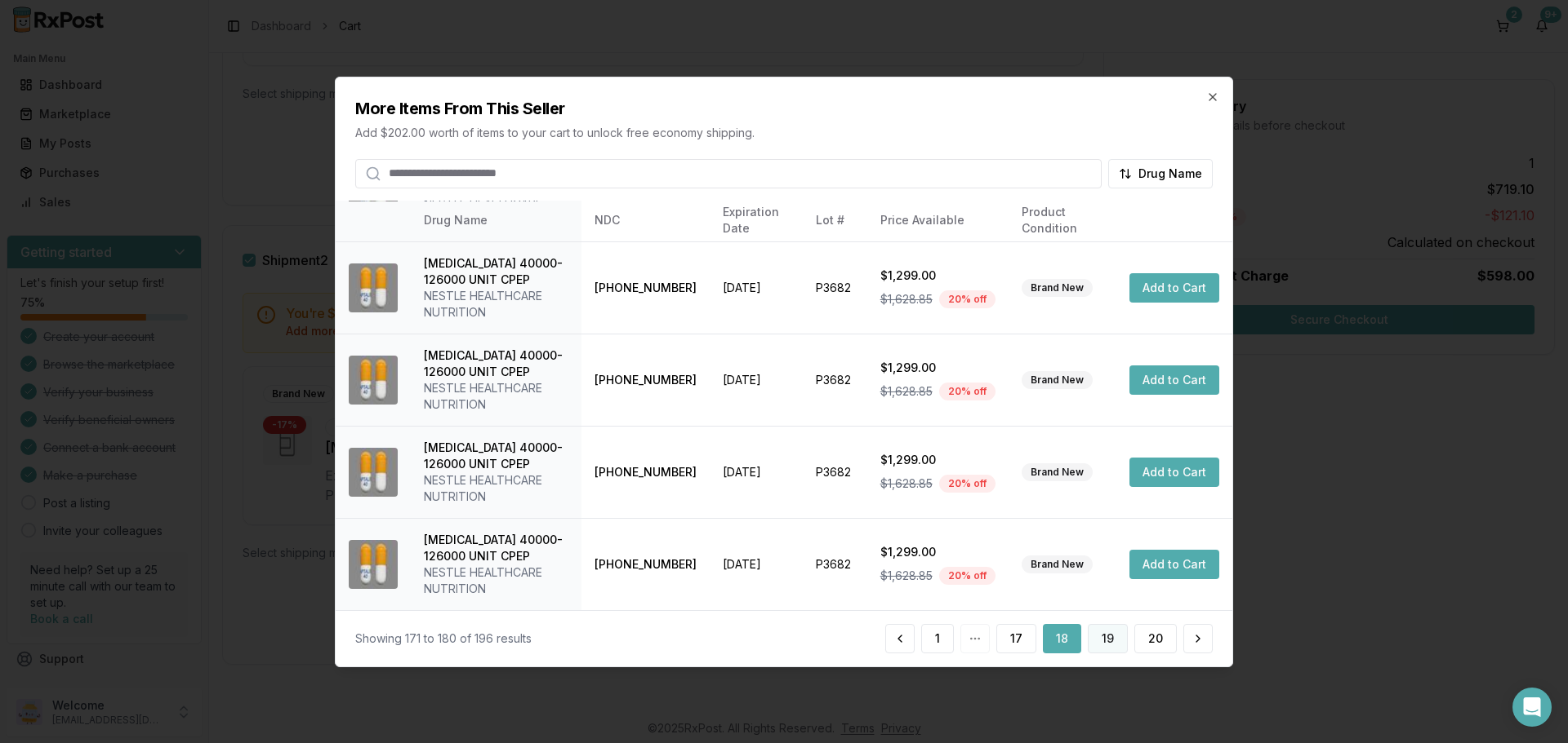
click at [1111, 641] on button "19" at bounding box center [1107, 639] width 40 height 30
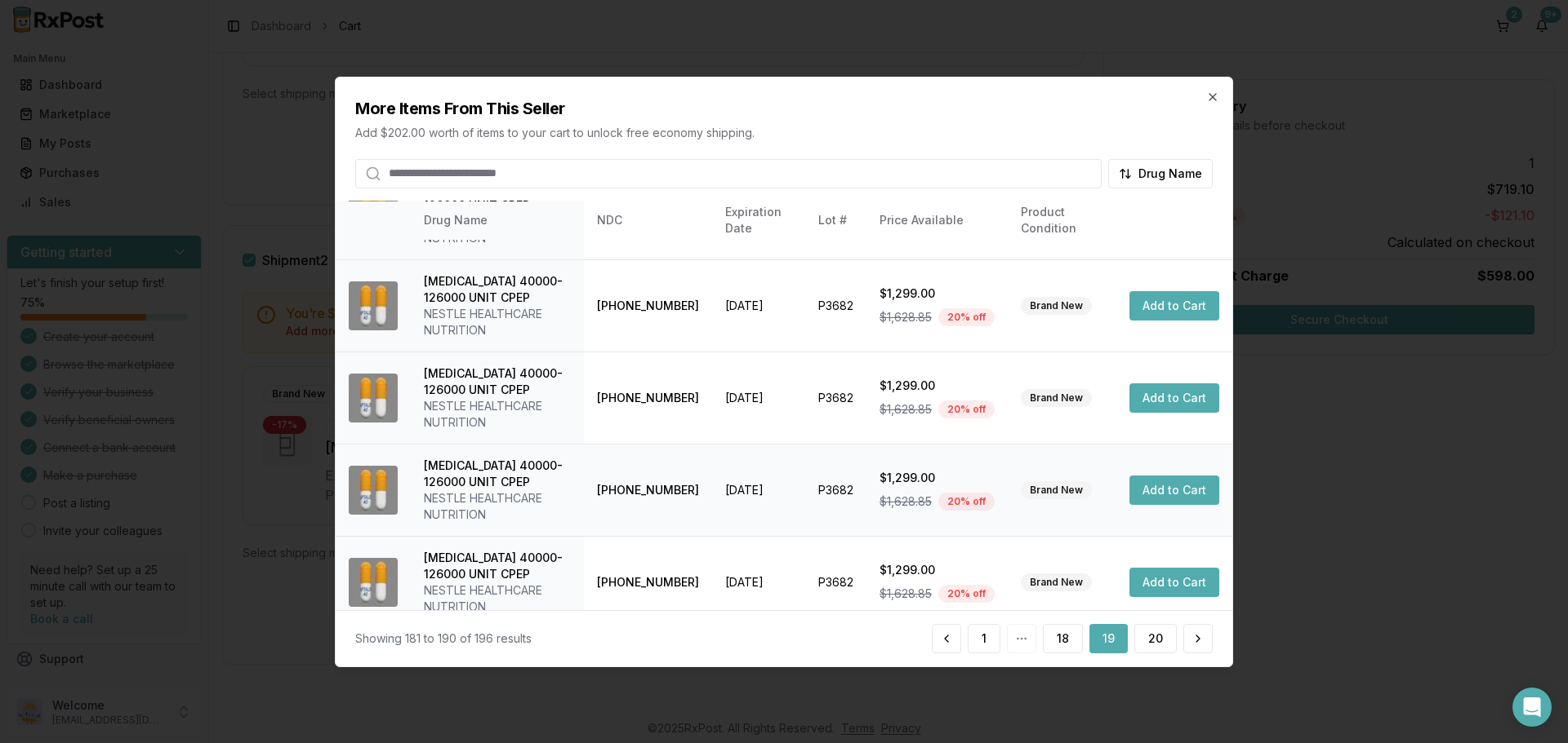
scroll to position [552, 0]
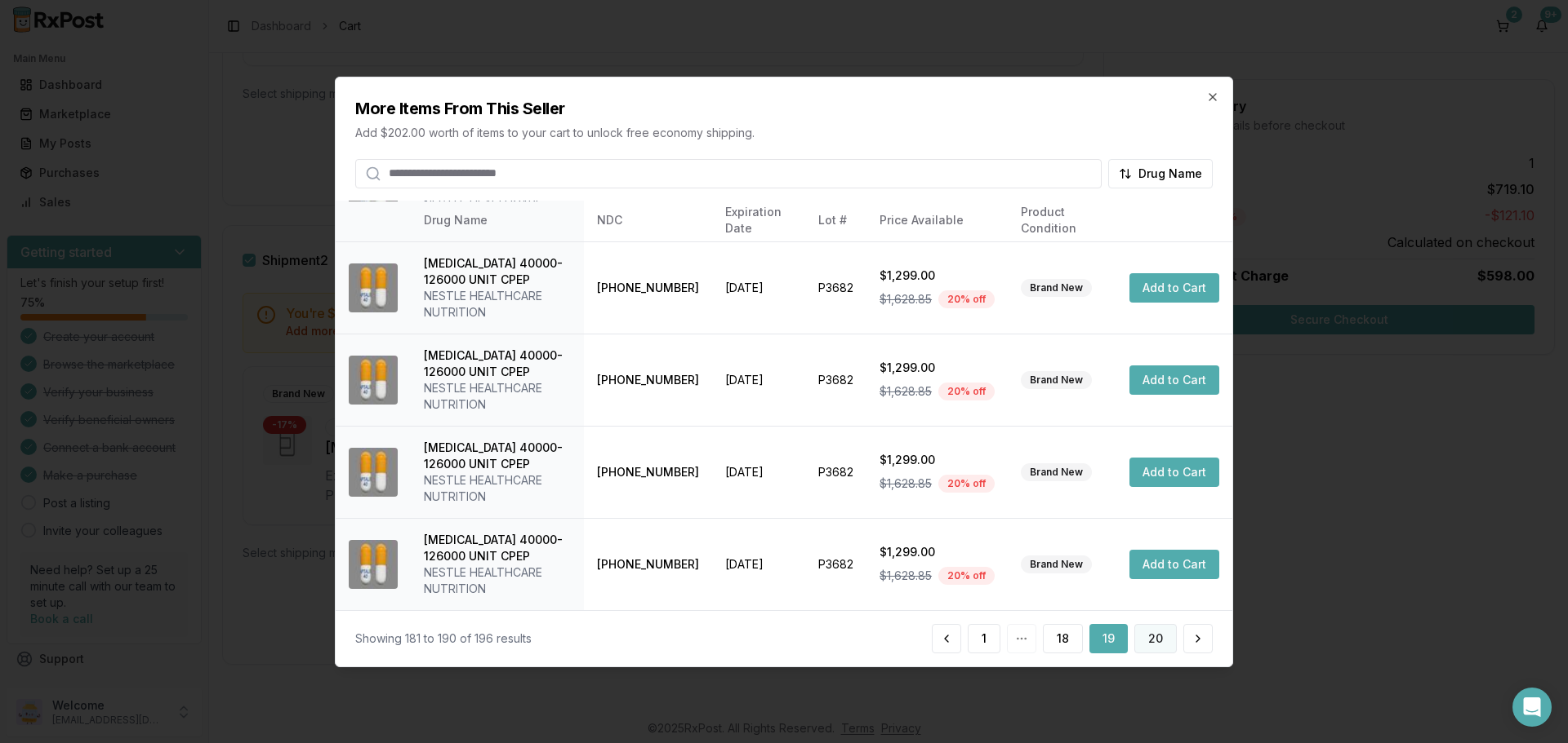
click at [1146, 641] on button "20" at bounding box center [1155, 639] width 43 height 30
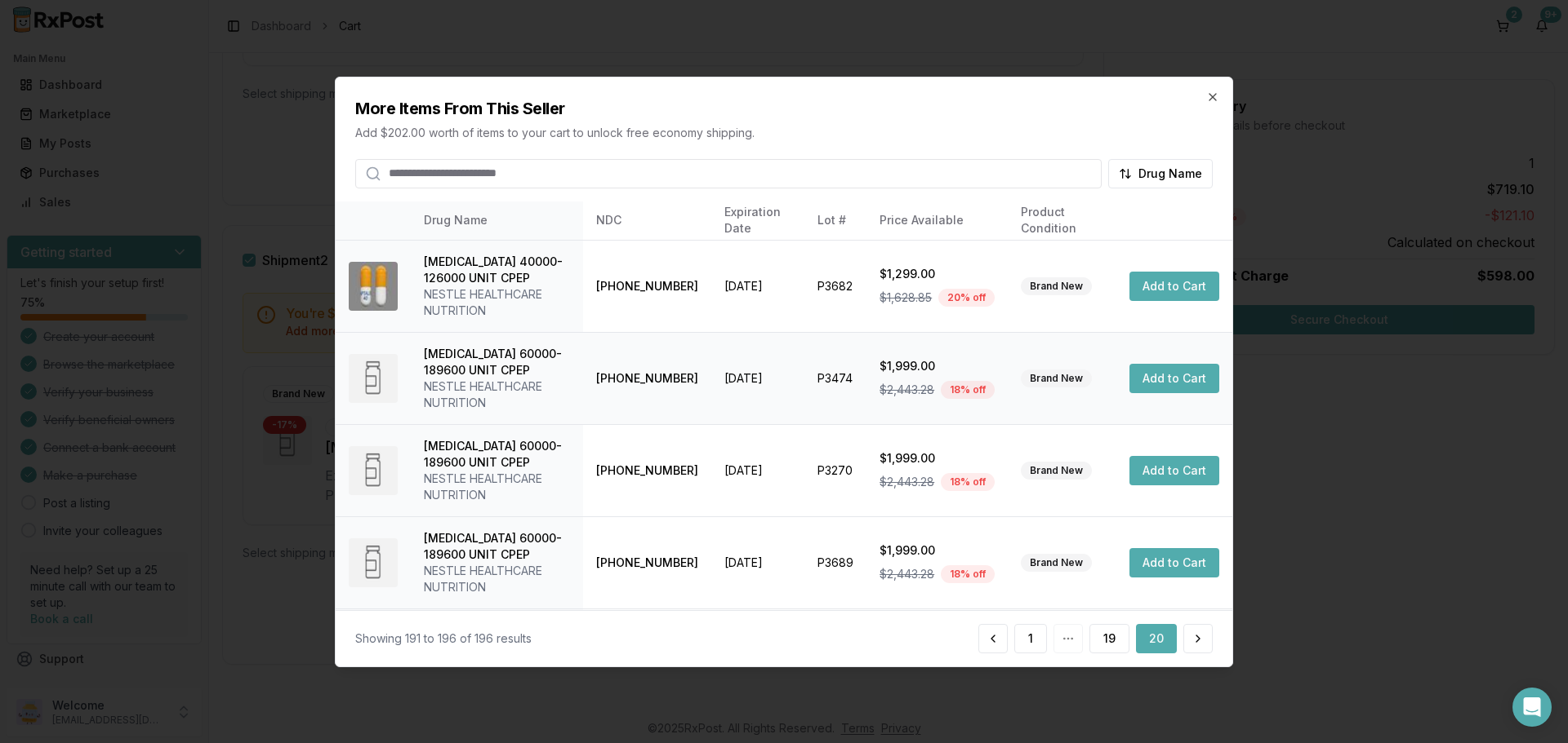
scroll to position [183, 0]
click at [1211, 91] on icon "button" at bounding box center [1212, 96] width 13 height 13
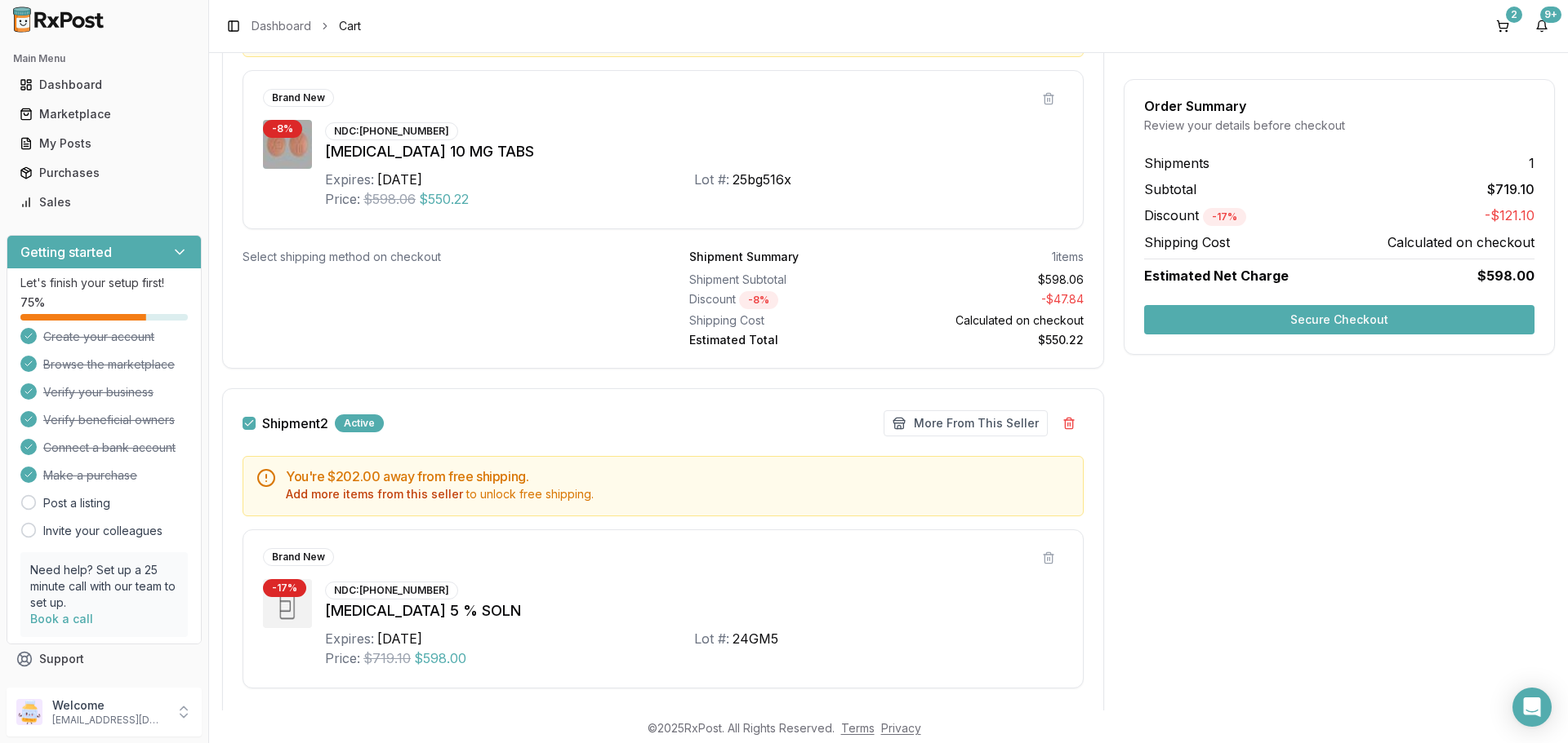
scroll to position [542, 0]
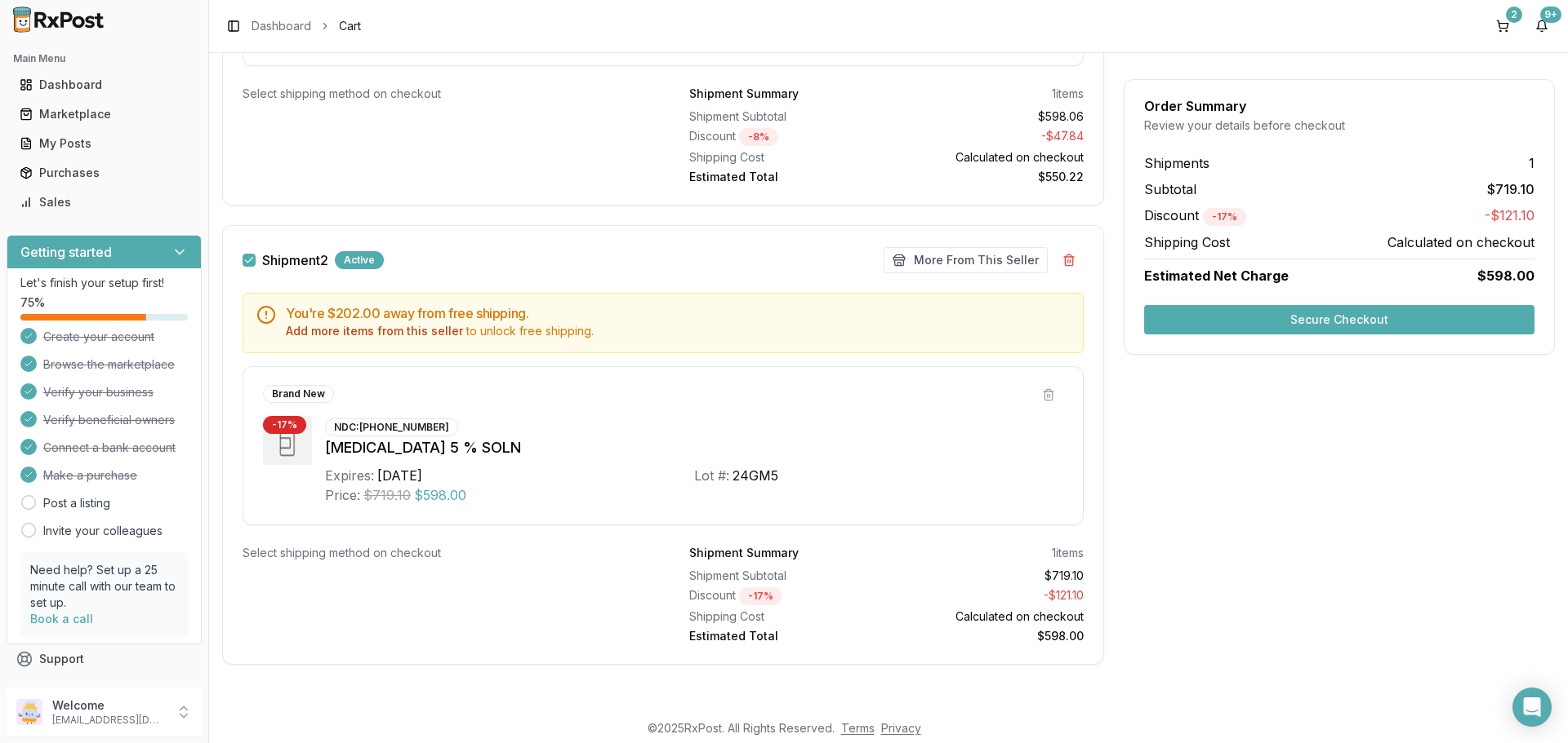
click at [1363, 318] on button "Secure Checkout" at bounding box center [1339, 320] width 390 height 30
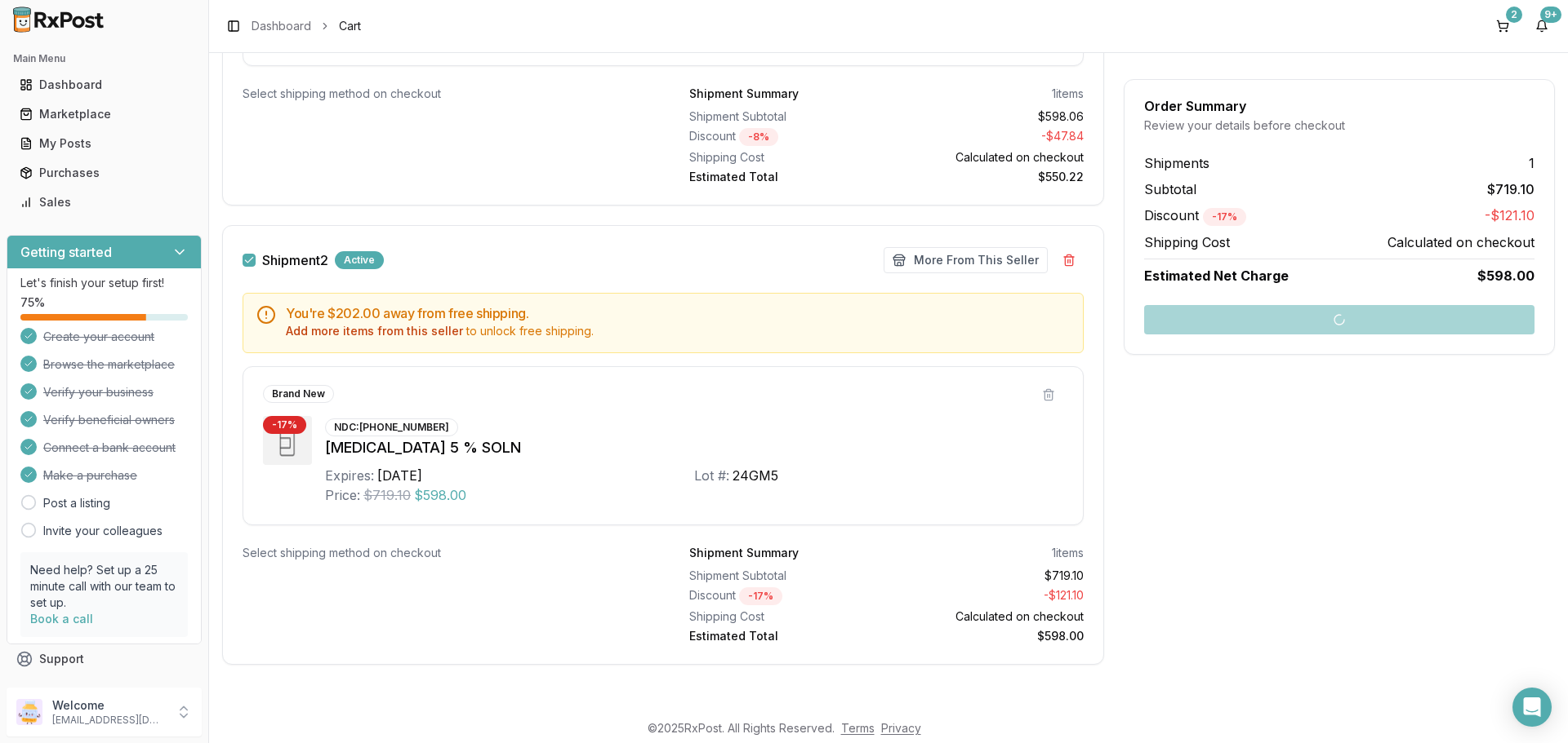
scroll to position [509, 0]
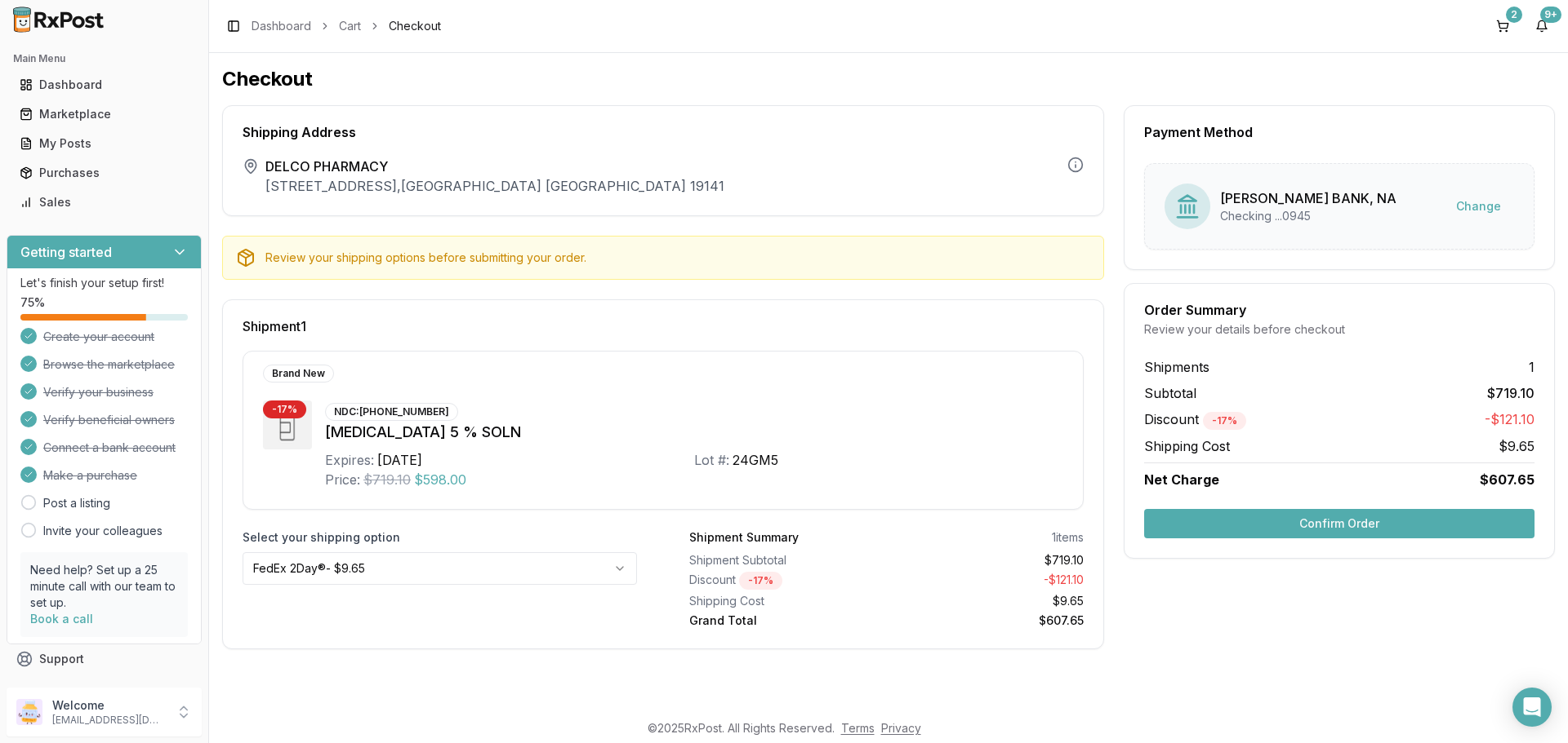
click at [1295, 527] on button "Confirm Order" at bounding box center [1339, 524] width 390 height 30
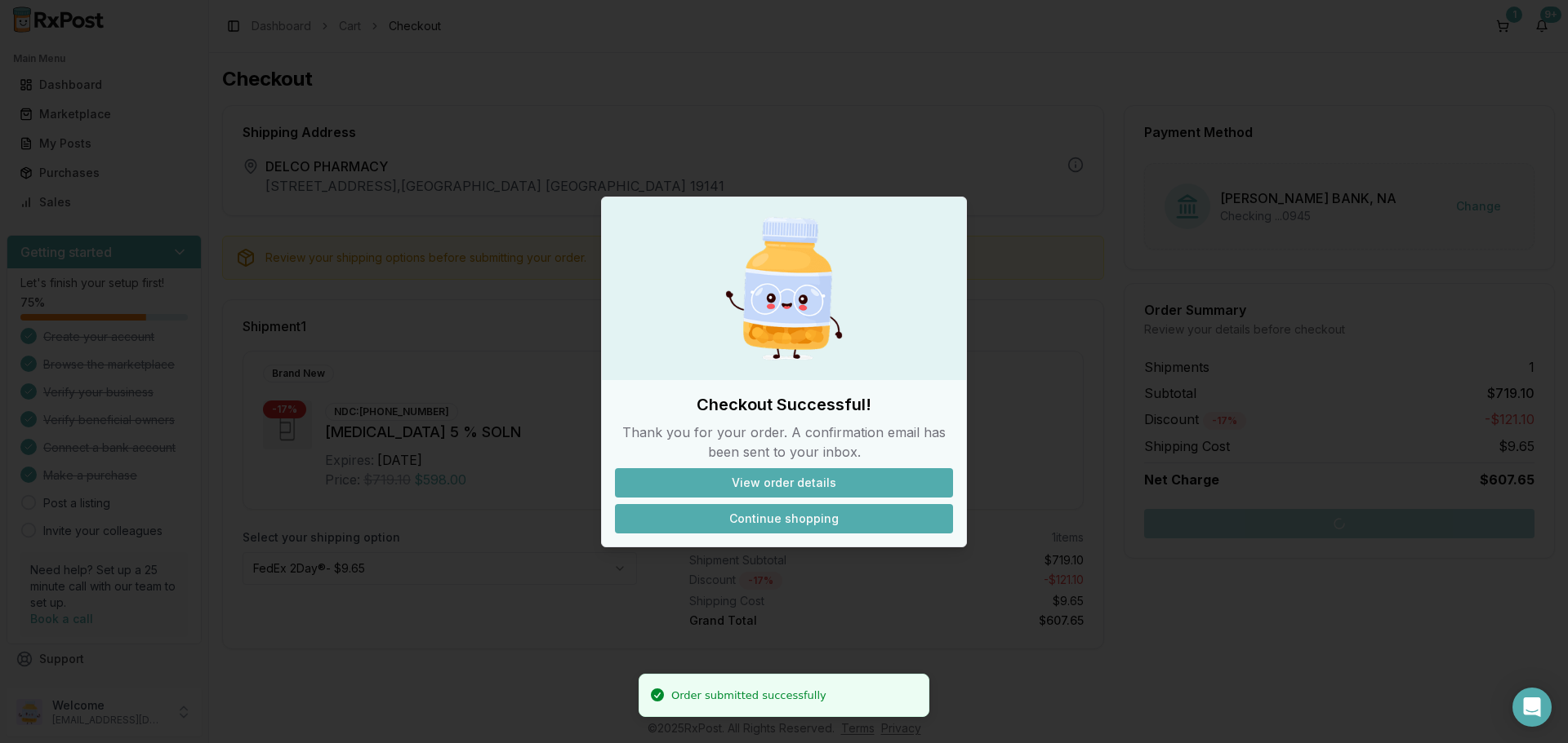
click at [780, 519] on button "Continue shopping" at bounding box center [784, 519] width 338 height 30
